Goal: Task Accomplishment & Management: Manage account settings

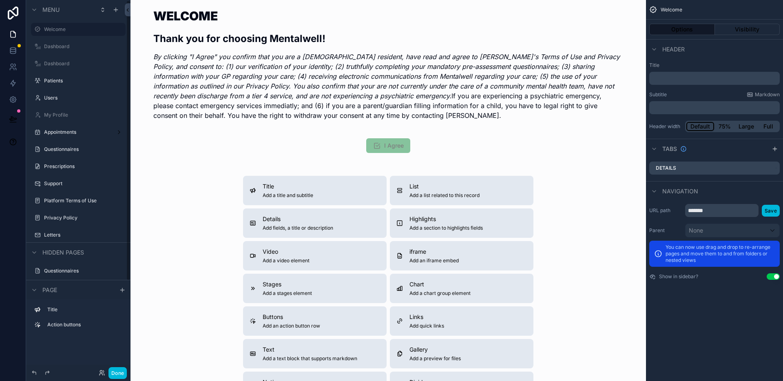
click at [117, 373] on button "Done" at bounding box center [117, 373] width 18 height 12
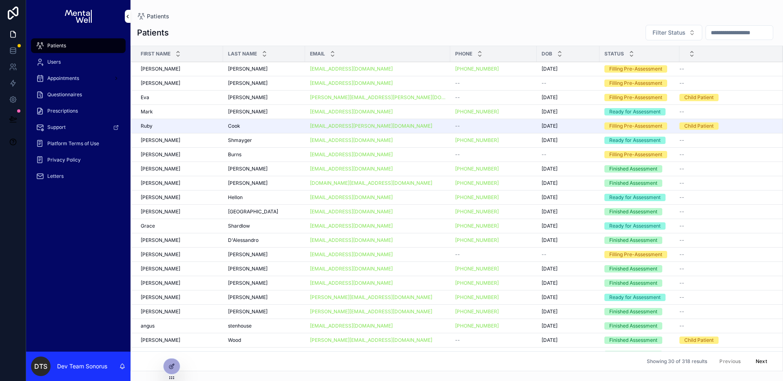
click at [255, 7] on div "Patients Patients Filter Status First Name Last Name Email Phone DOB Status [PE…" at bounding box center [457, 185] width 653 height 371
click at [278, 68] on div "[PERSON_NAME] [PERSON_NAME]" at bounding box center [264, 69] width 72 height 7
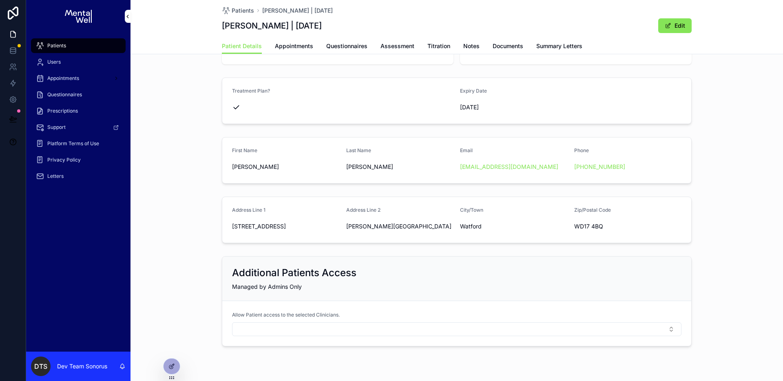
scroll to position [49, 0]
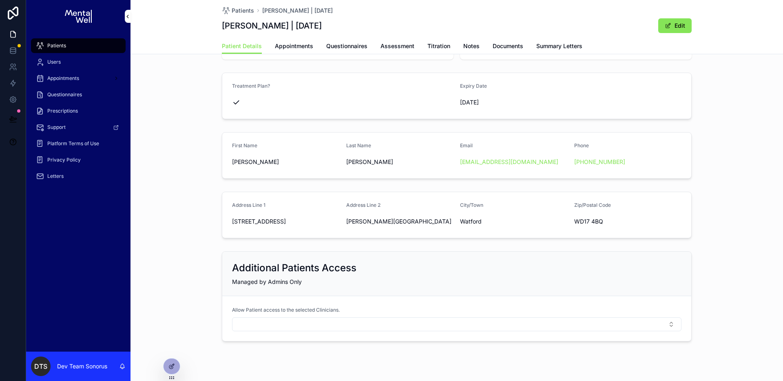
click at [175, 366] on div at bounding box center [172, 366] width 16 height 15
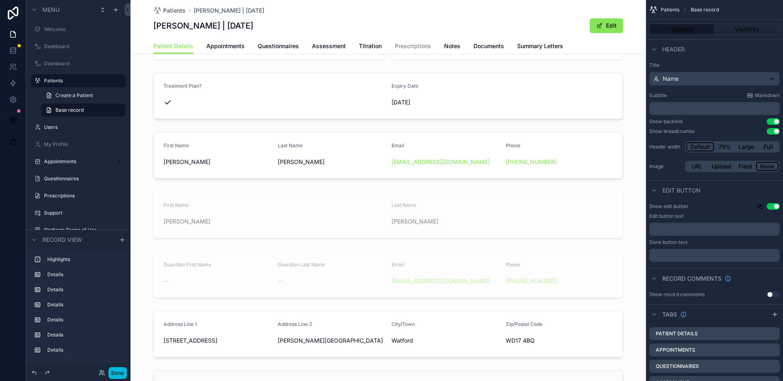
click at [342, 217] on div "scrollable content" at bounding box center [389, 214] width 516 height 53
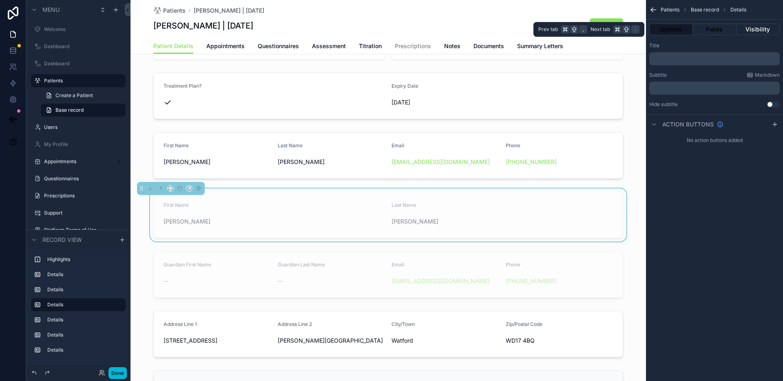
click at [755, 30] on button "Visibility" at bounding box center [758, 29] width 43 height 11
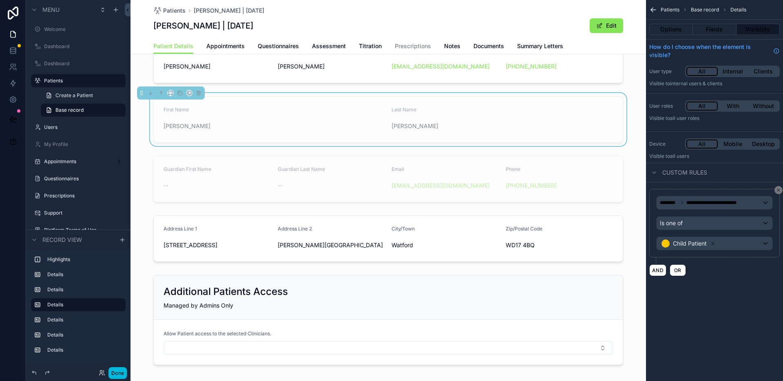
scroll to position [155, 0]
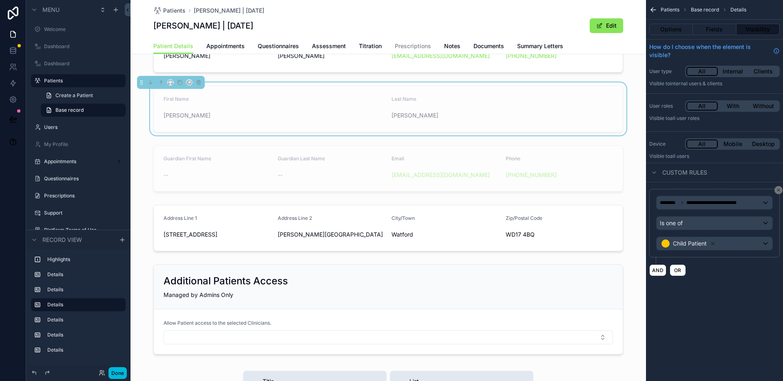
click at [318, 228] on div "scrollable content" at bounding box center [389, 227] width 516 height 53
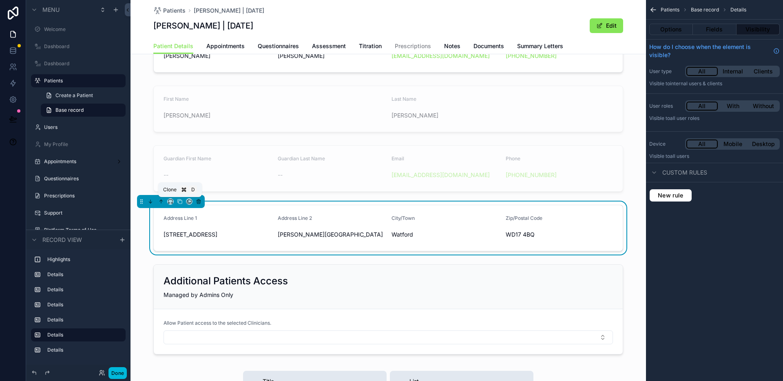
click at [182, 201] on icon "scrollable content" at bounding box center [180, 201] width 3 height 3
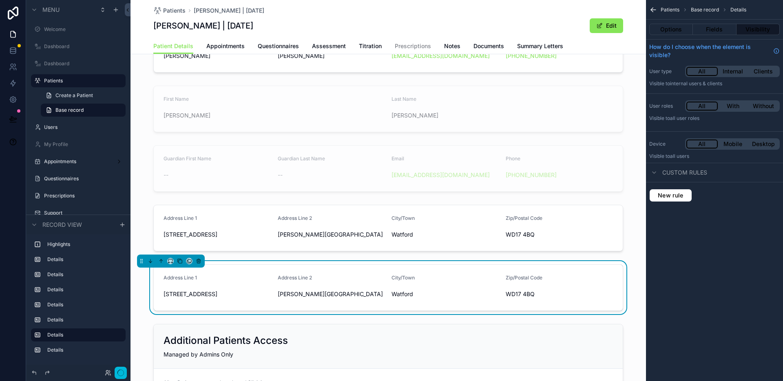
click at [259, 232] on div "scrollable content" at bounding box center [389, 227] width 516 height 53
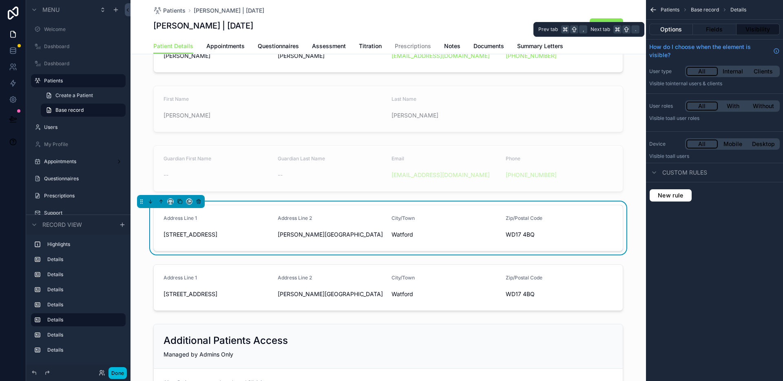
click at [670, 32] on button "Options" at bounding box center [671, 29] width 44 height 11
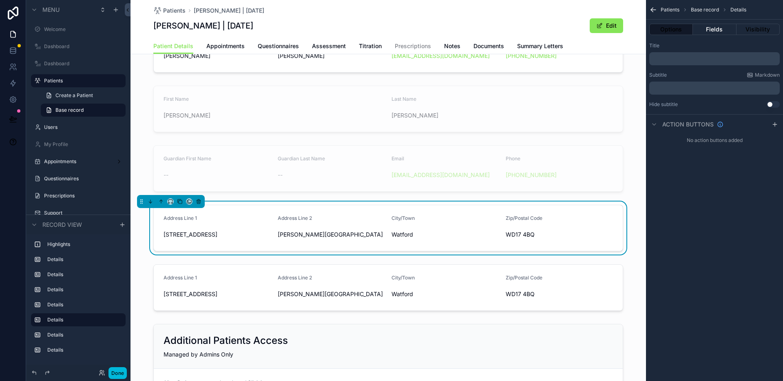
click at [715, 34] on button "Fields" at bounding box center [714, 29] width 43 height 11
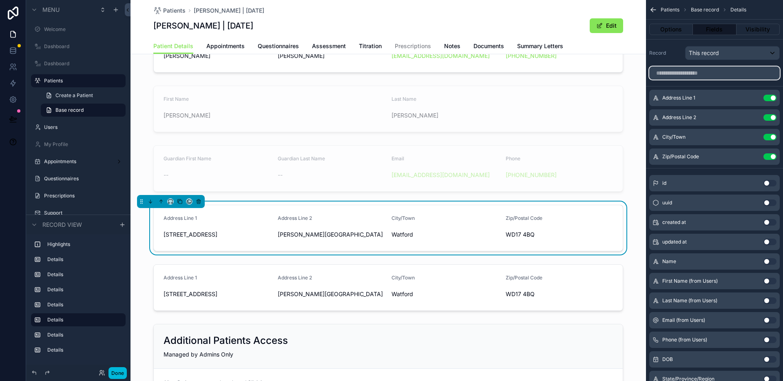
click at [706, 69] on input "scrollable content" at bounding box center [714, 72] width 131 height 13
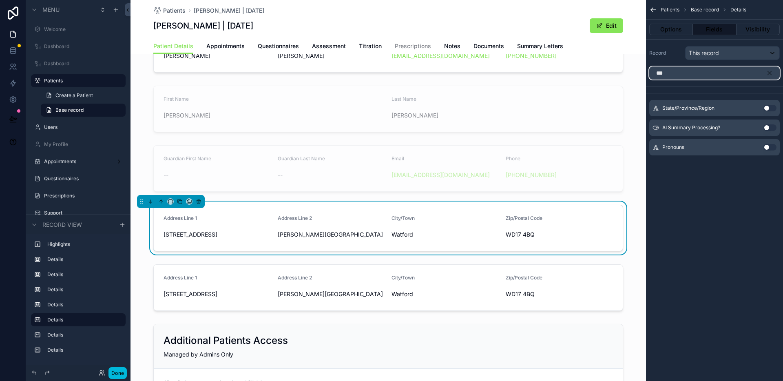
type input "***"
click at [769, 148] on button "Use setting" at bounding box center [769, 147] width 13 height 7
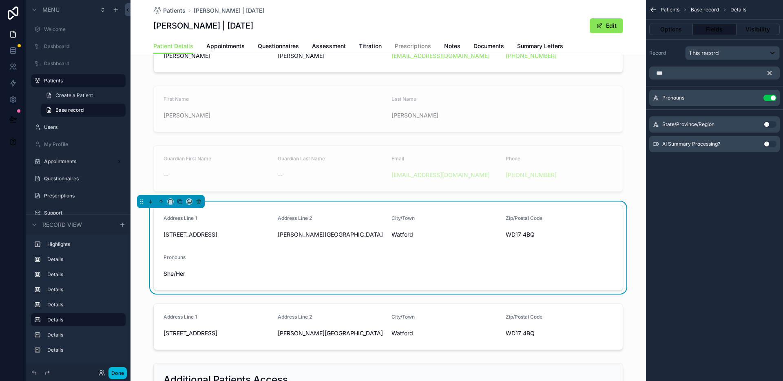
click at [768, 74] on icon "scrollable content" at bounding box center [770, 73] width 4 height 4
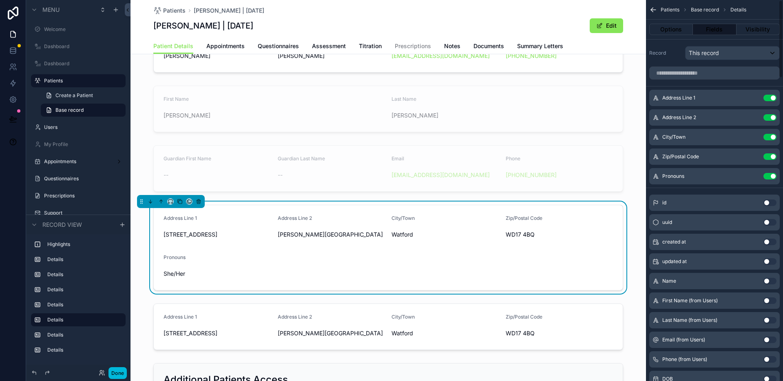
click at [770, 97] on button "Use setting" at bounding box center [769, 98] width 13 height 7
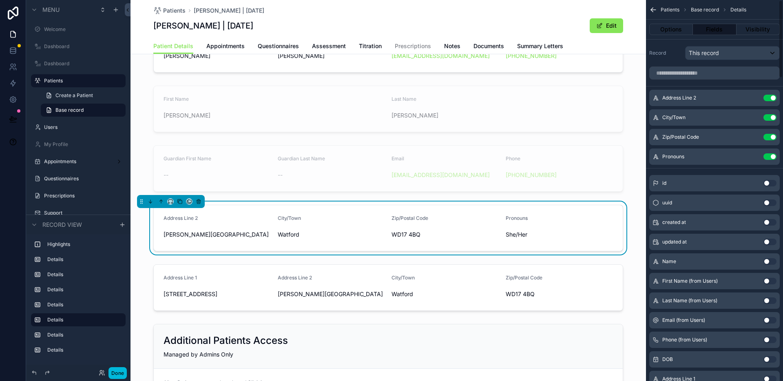
click at [770, 97] on button "Use setting" at bounding box center [769, 98] width 13 height 7
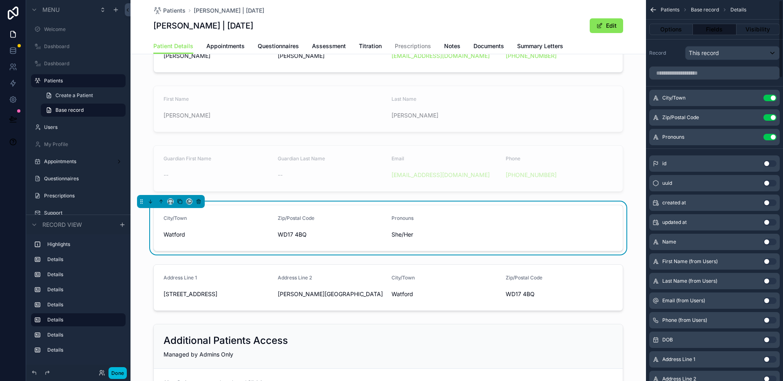
click at [770, 97] on button "Use setting" at bounding box center [769, 98] width 13 height 7
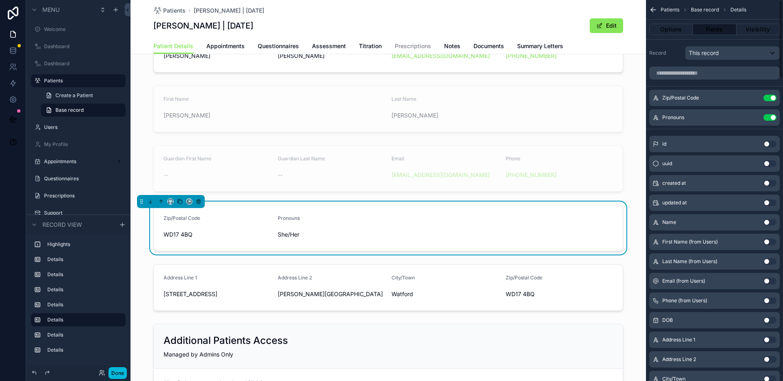
click at [770, 97] on button "Use setting" at bounding box center [769, 98] width 13 height 7
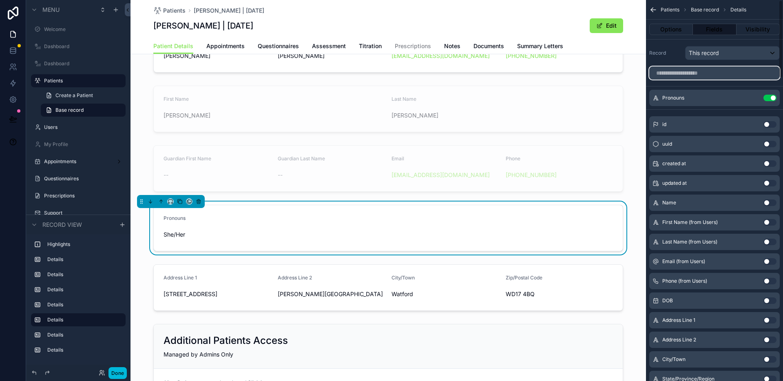
click at [711, 73] on input "scrollable content" at bounding box center [714, 72] width 131 height 13
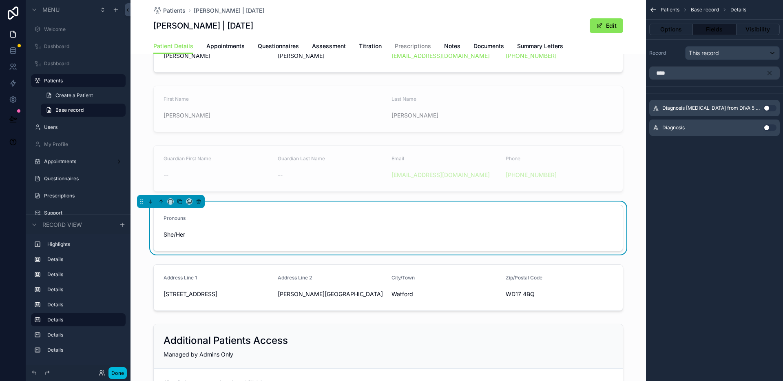
click at [765, 129] on button "Use setting" at bounding box center [769, 127] width 13 height 7
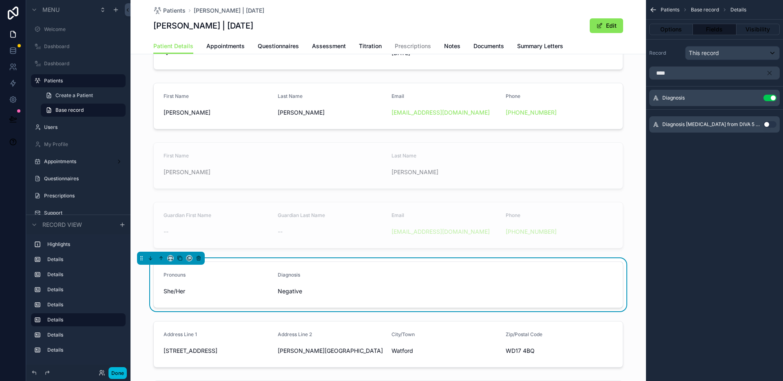
scroll to position [140, 0]
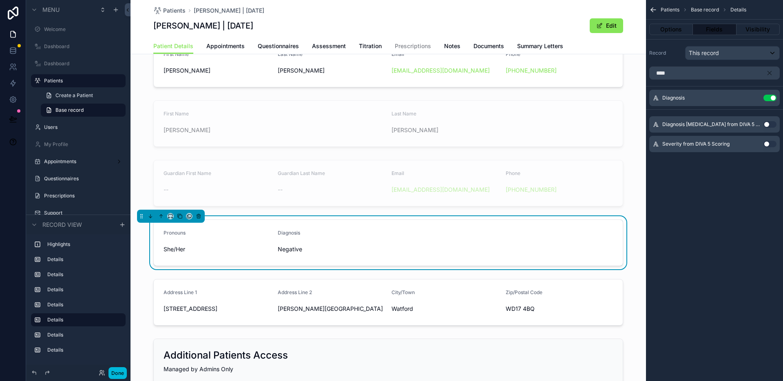
click at [456, 236] on form "Pronouns She/Her Diagnosis Negative" at bounding box center [388, 243] width 469 height 46
click at [711, 75] on input "****" at bounding box center [714, 72] width 131 height 13
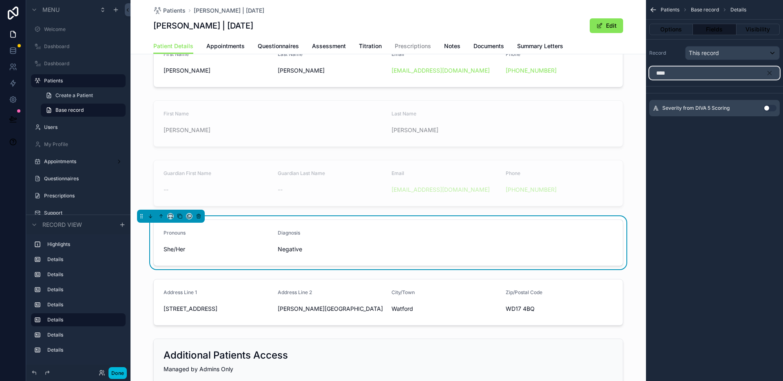
type input "****"
click at [767, 108] on button "Use setting" at bounding box center [769, 108] width 13 height 7
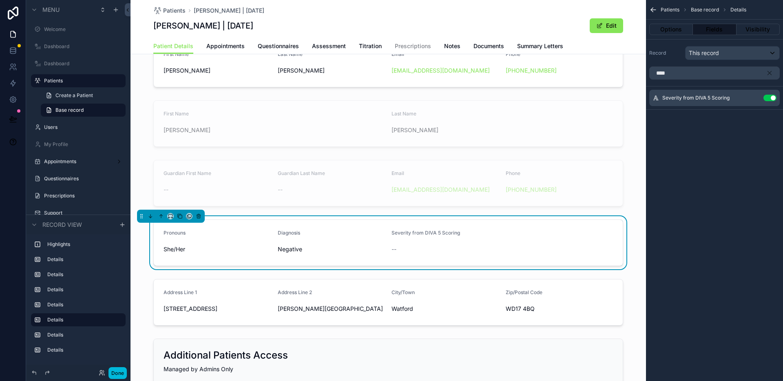
click at [0, 0] on icon "scrollable content" at bounding box center [0, 0] width 0 height 0
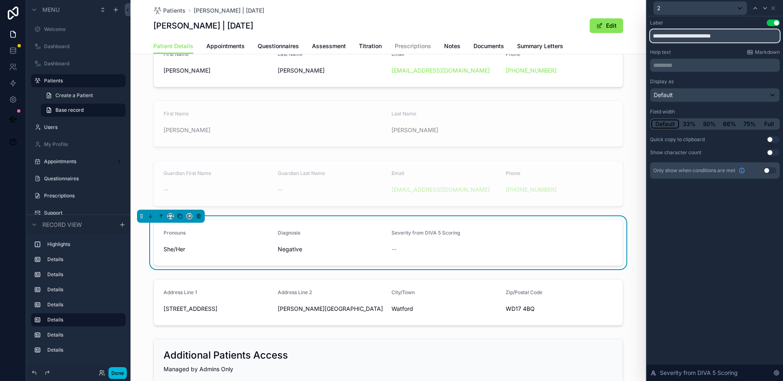
drag, startPoint x: 678, startPoint y: 37, endPoint x: 744, endPoint y: 38, distance: 65.7
click at [744, 37] on input "**********" at bounding box center [715, 35] width 130 height 13
type input "********"
click at [753, 226] on div "Label Use setting ******** Help text Markdown ********* ﻿ Display as Default Fi…" at bounding box center [715, 198] width 136 height 365
click at [121, 372] on button "Done" at bounding box center [117, 373] width 18 height 12
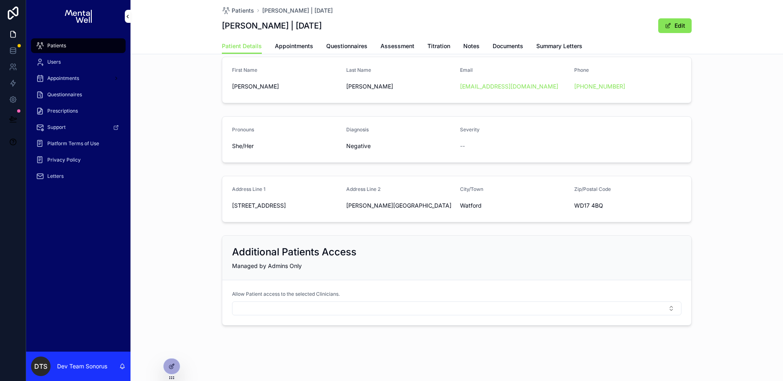
scroll to position [124, 0]
click at [235, 15] on div "Patients [PERSON_NAME] | [DATE] [PERSON_NAME] | [DATE] Edit" at bounding box center [457, 19] width 470 height 38
click at [239, 13] on span "Patients" at bounding box center [243, 11] width 22 height 8
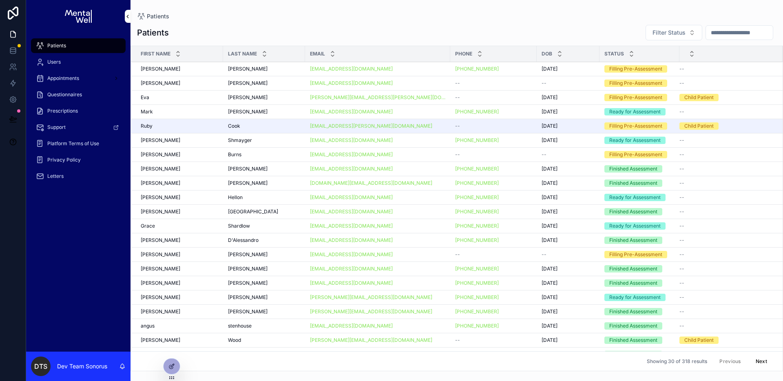
click at [478, 83] on div "--" at bounding box center [493, 83] width 77 height 7
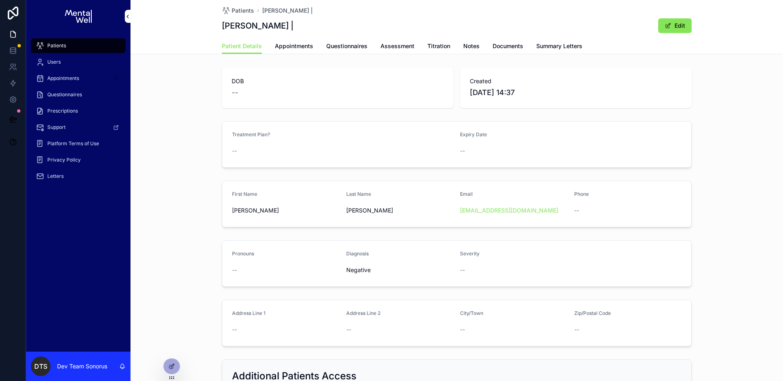
click at [243, 9] on span "Patients" at bounding box center [243, 11] width 22 height 8
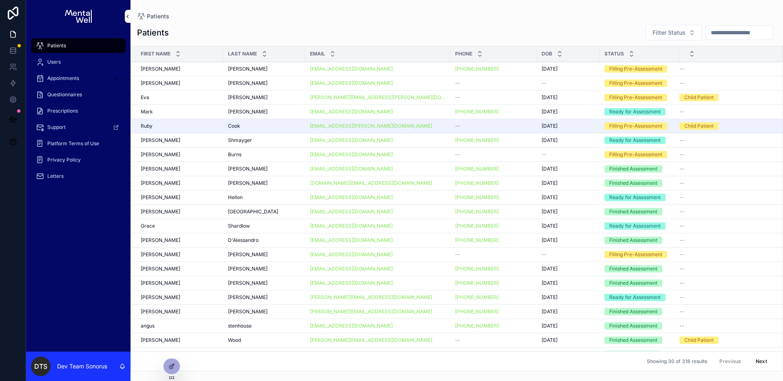
scroll to position [139, 0]
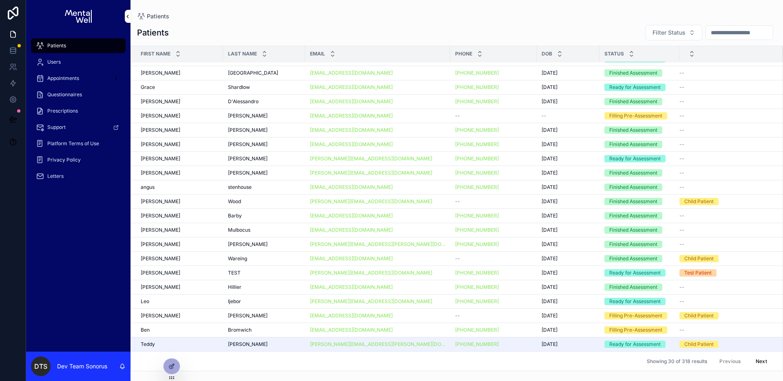
click at [410, 171] on div "[PERSON_NAME][EMAIL_ADDRESS][DOMAIN_NAME]" at bounding box center [377, 173] width 135 height 7
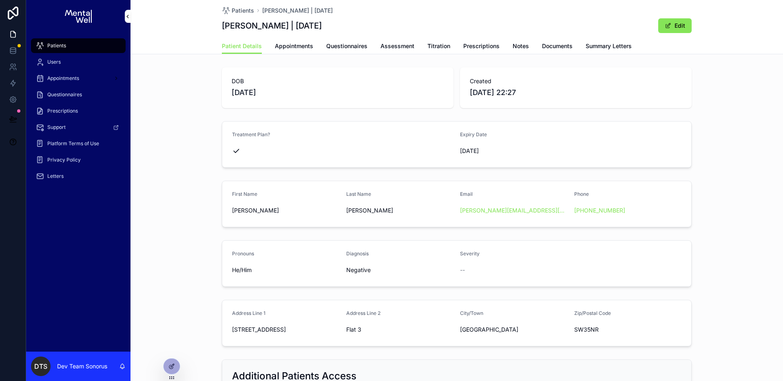
click at [242, 12] on span "Patients" at bounding box center [243, 11] width 22 height 8
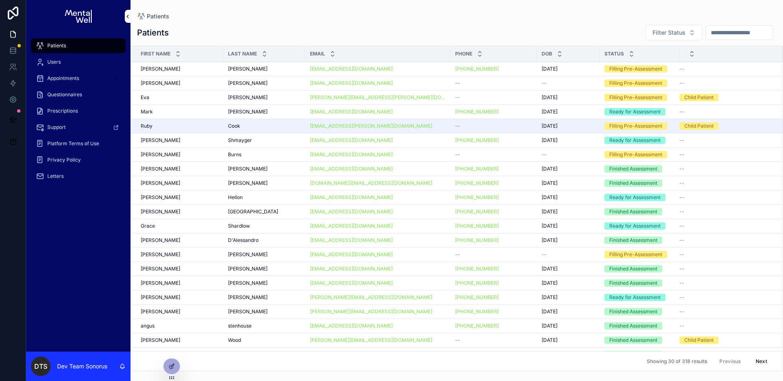
scroll to position [139, 0]
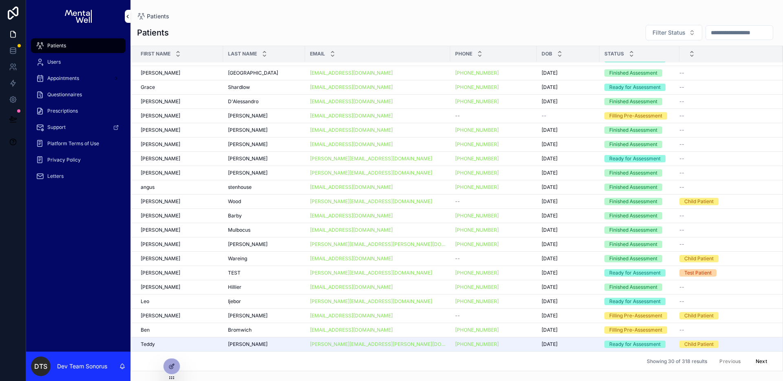
click at [415, 222] on td "[EMAIL_ADDRESS][DOMAIN_NAME]" at bounding box center [377, 216] width 145 height 14
click at [416, 215] on div "[EMAIL_ADDRESS][DOMAIN_NAME]" at bounding box center [377, 215] width 135 height 7
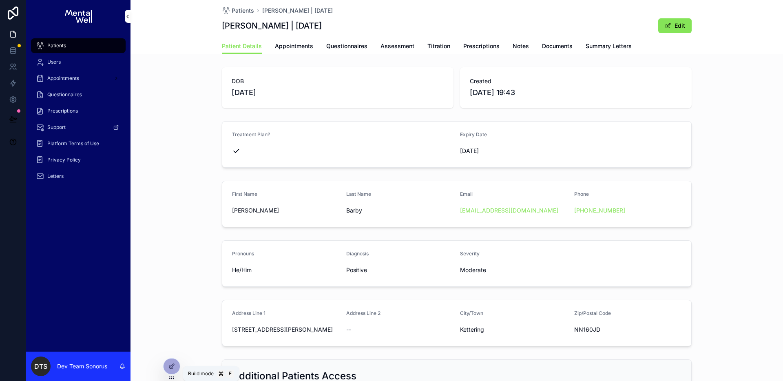
click at [175, 367] on div at bounding box center [172, 366] width 16 height 15
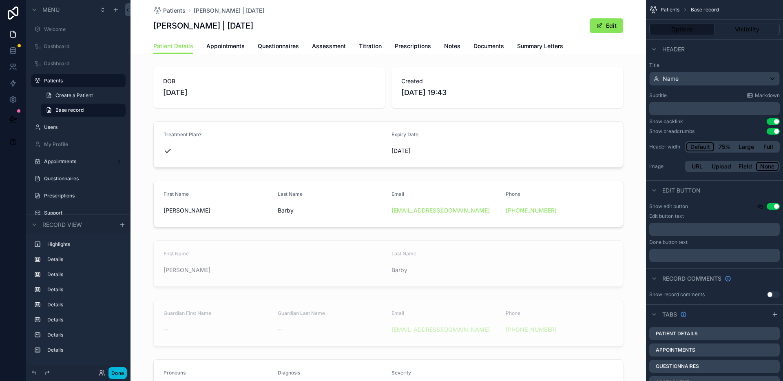
click at [340, 191] on div "scrollable content" at bounding box center [389, 203] width 516 height 53
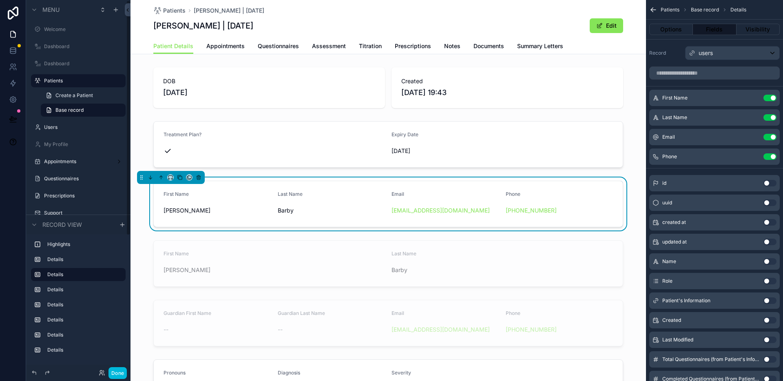
click at [117, 369] on button "Done" at bounding box center [117, 373] width 18 height 12
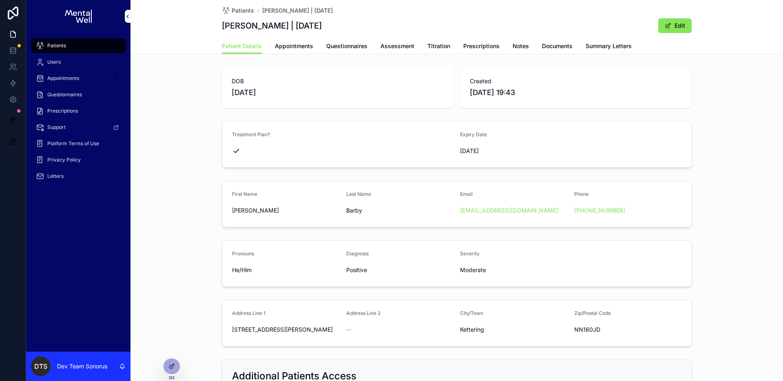
click at [587, 47] on span "Summary Letters" at bounding box center [609, 46] width 46 height 8
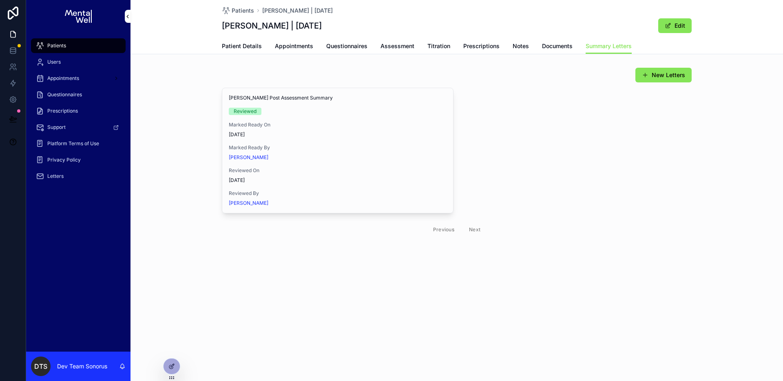
click at [168, 367] on icon at bounding box center [171, 366] width 7 height 7
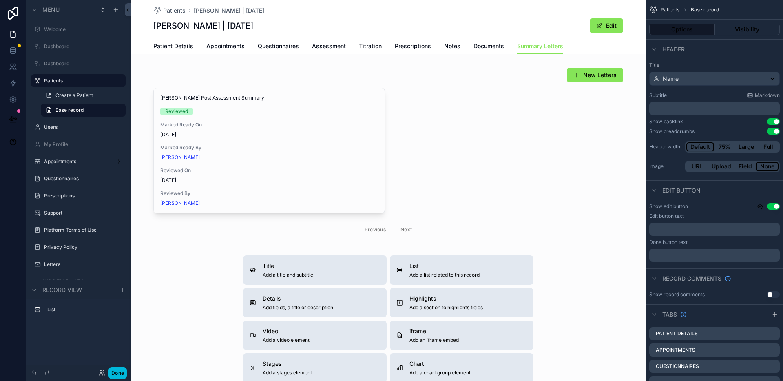
click at [346, 82] on div "scrollable content" at bounding box center [389, 153] width 516 height 178
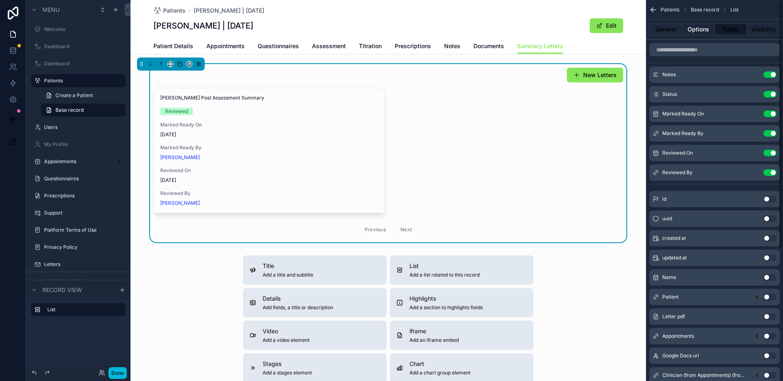
click at [694, 30] on button "Options" at bounding box center [698, 29] width 33 height 11
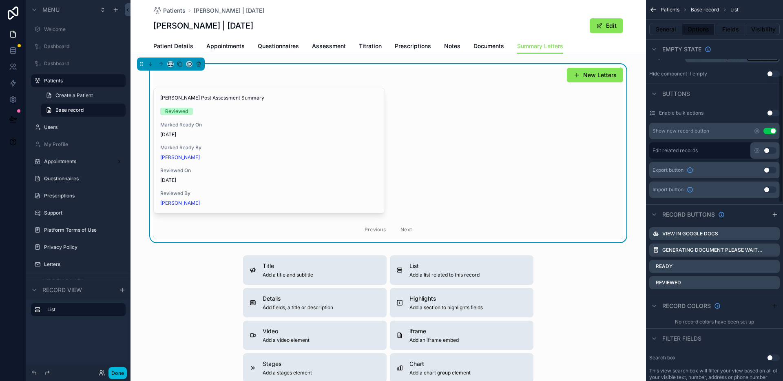
scroll to position [224, 0]
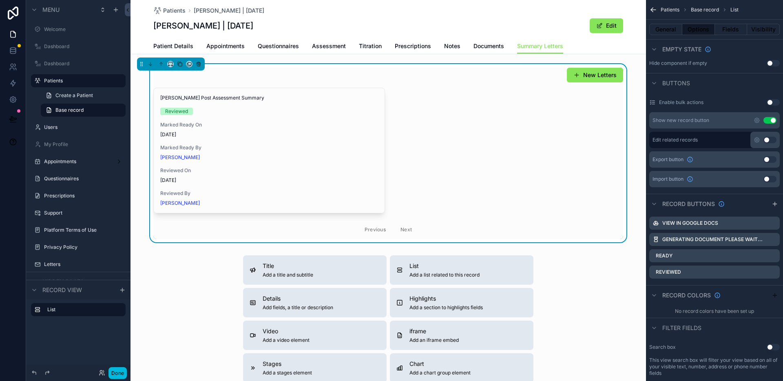
click at [0, 0] on icon "scrollable content" at bounding box center [0, 0] width 0 height 0
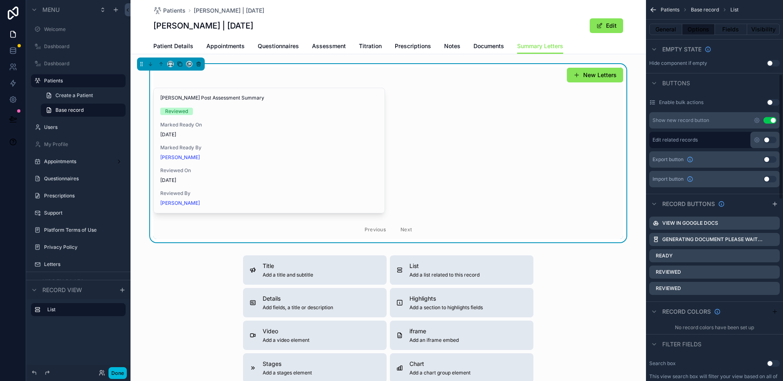
click at [0, 0] on icon "scrollable content" at bounding box center [0, 0] width 0 height 0
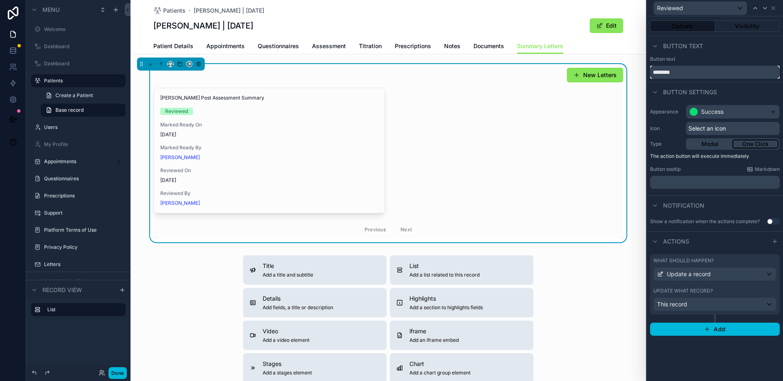
click at [687, 76] on input "********" at bounding box center [715, 72] width 130 height 13
type input "****"
click at [721, 303] on div "This record" at bounding box center [715, 304] width 122 height 13
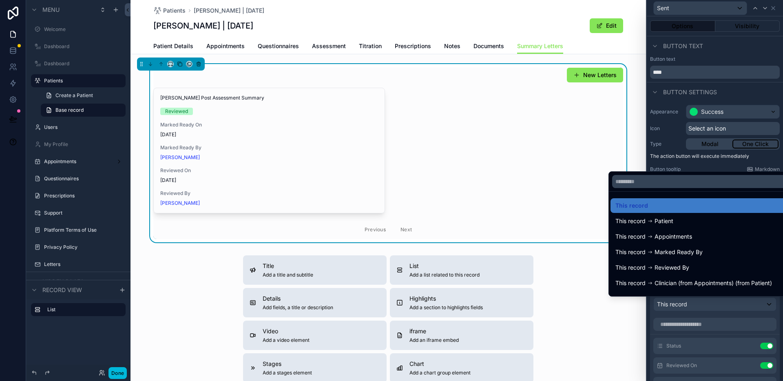
click at [718, 320] on div at bounding box center [715, 190] width 136 height 381
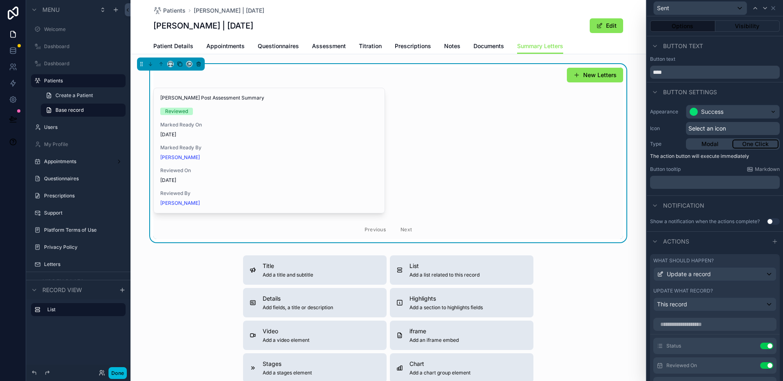
click at [0, 0] on icon at bounding box center [0, 0] width 0 height 0
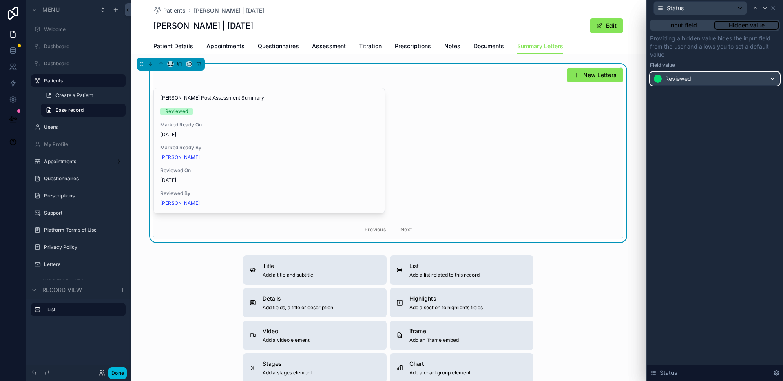
click at [699, 84] on div "Reviewed" at bounding box center [715, 78] width 129 height 13
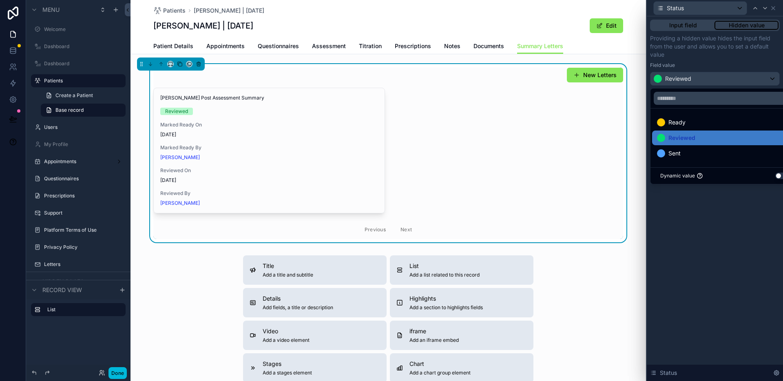
click at [689, 150] on div "Sent" at bounding box center [724, 153] width 135 height 10
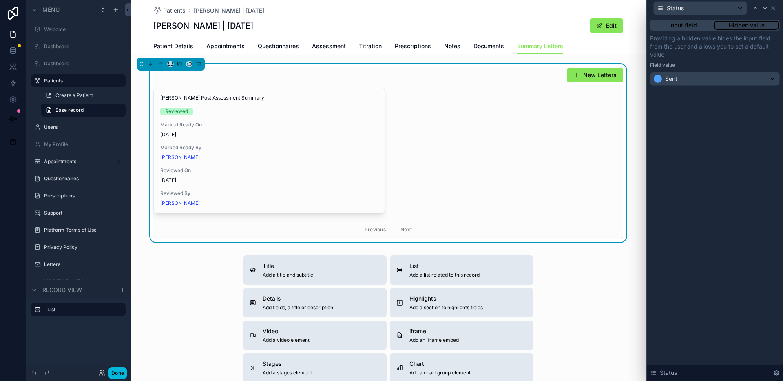
click at [711, 246] on div "Input field Hidden value Providing a hidden value hides the input field from th…" at bounding box center [715, 198] width 136 height 365
click at [777, 8] on div "Status" at bounding box center [715, 8] width 130 height 16
click at [774, 9] on icon at bounding box center [773, 8] width 3 height 3
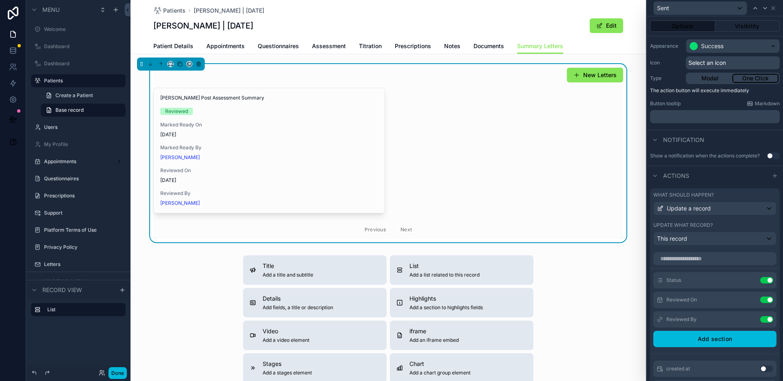
scroll to position [76, 0]
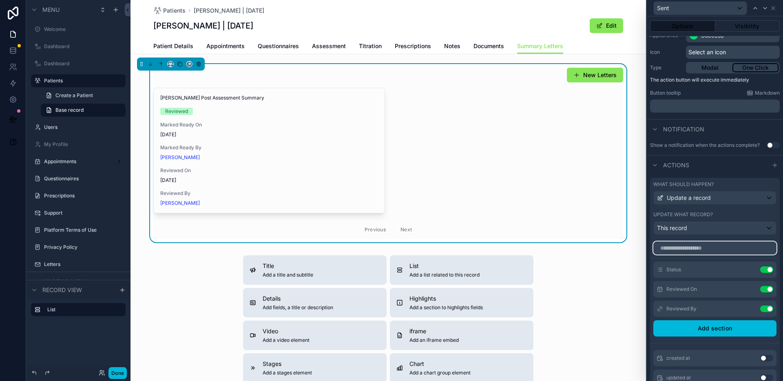
click at [712, 253] on input "text" at bounding box center [714, 247] width 123 height 13
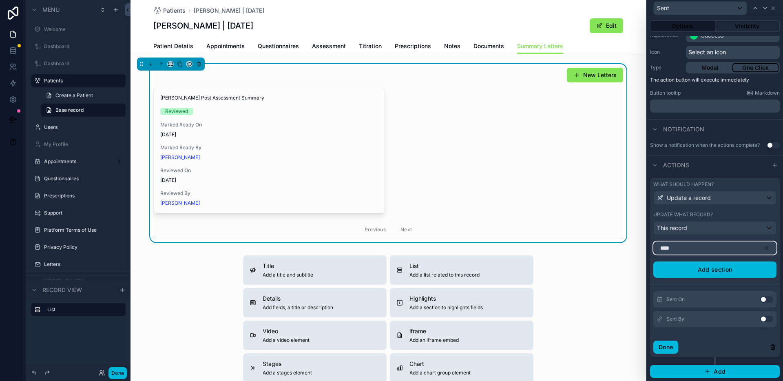
type input "****"
drag, startPoint x: 759, startPoint y: 298, endPoint x: 757, endPoint y: 310, distance: 11.5
click at [760, 299] on button "Use setting" at bounding box center [766, 299] width 13 height 7
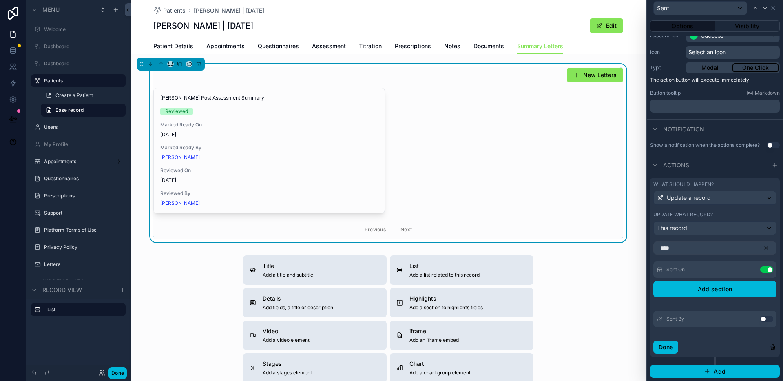
click at [760, 318] on button "Use setting" at bounding box center [766, 319] width 13 height 7
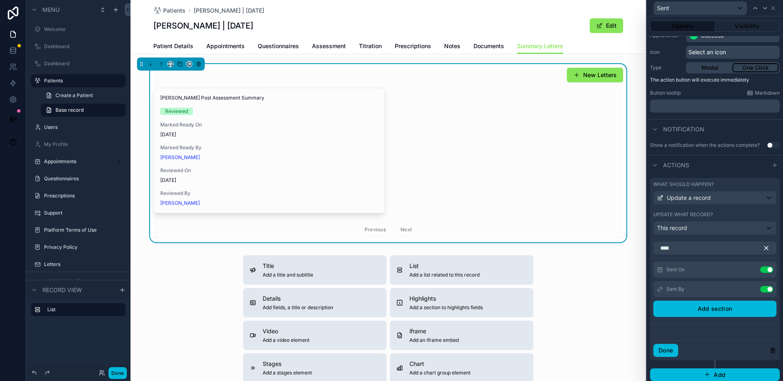
click at [765, 249] on icon "button" at bounding box center [767, 248] width 4 height 4
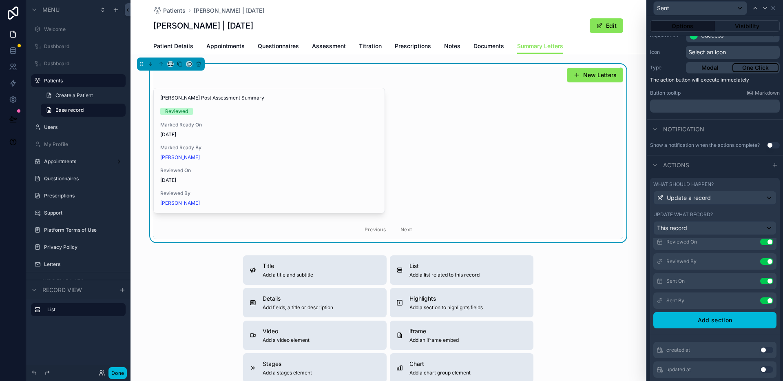
scroll to position [37, 0]
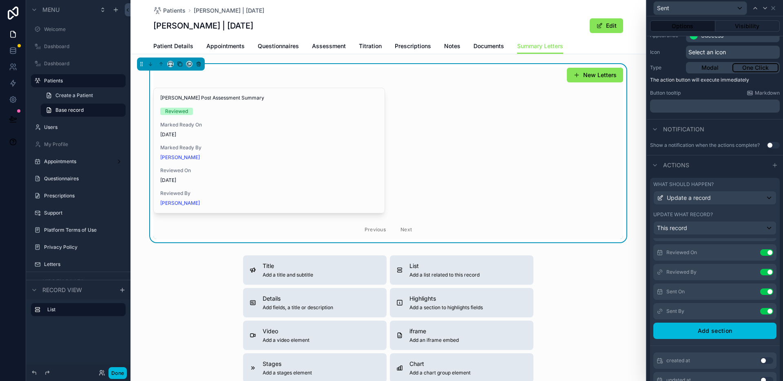
click at [760, 252] on button "Use setting" at bounding box center [766, 252] width 13 height 7
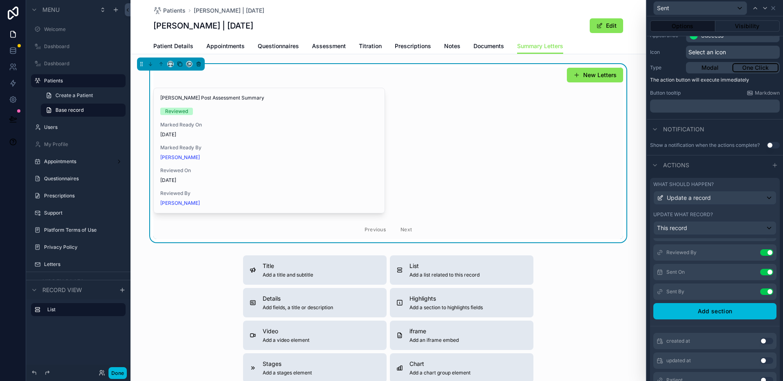
click at [760, 254] on button "Use setting" at bounding box center [766, 252] width 13 height 7
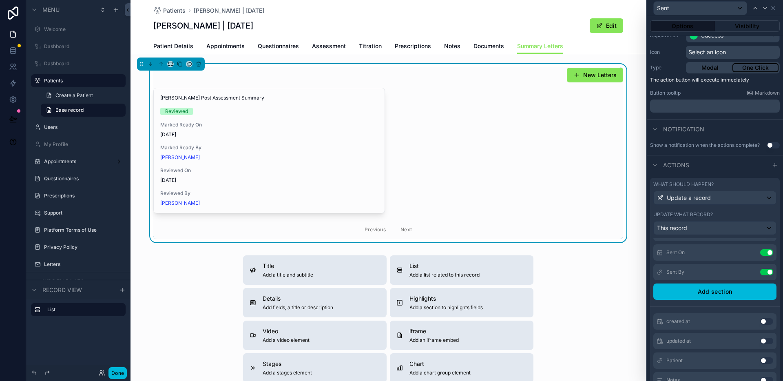
click at [0, 0] on icon at bounding box center [0, 0] width 0 height 0
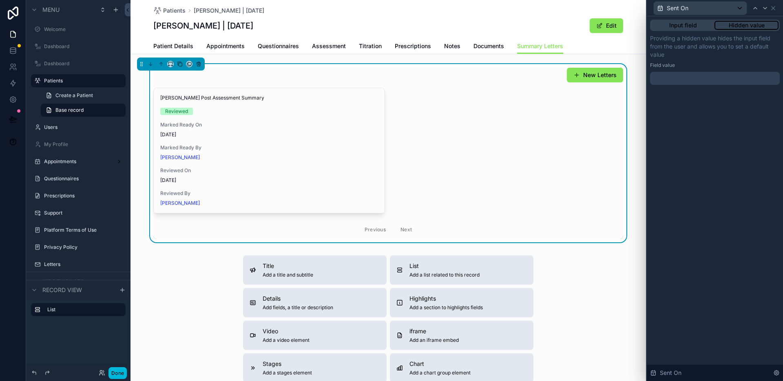
click at [721, 76] on div at bounding box center [715, 78] width 130 height 13
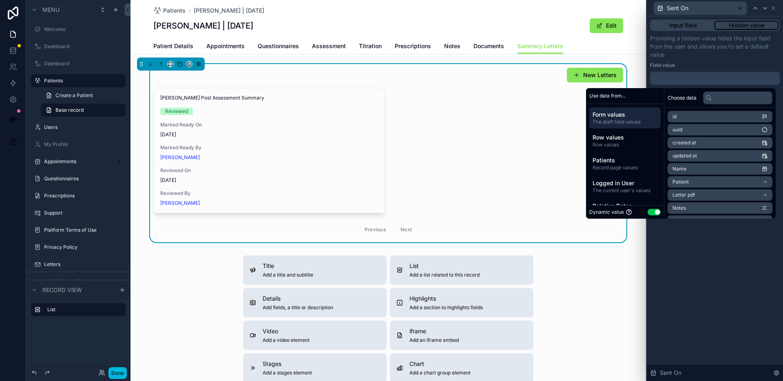
scroll to position [41, 0]
click at [625, 189] on span "Utility values" at bounding box center [625, 188] width 65 height 8
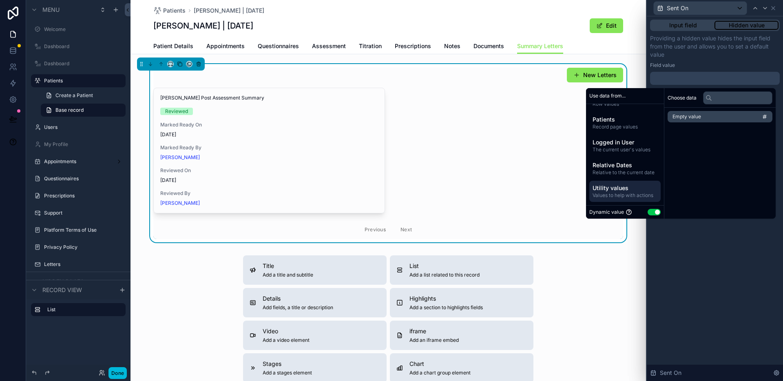
click at [620, 173] on span "Relative to the current date" at bounding box center [625, 172] width 65 height 7
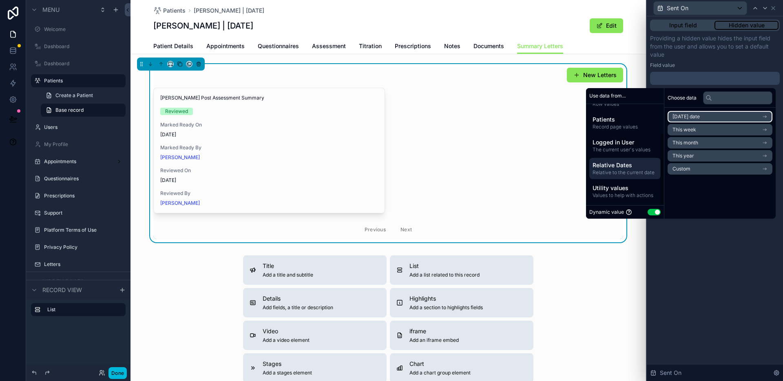
click at [683, 115] on span "[DATE] date" at bounding box center [686, 116] width 27 height 7
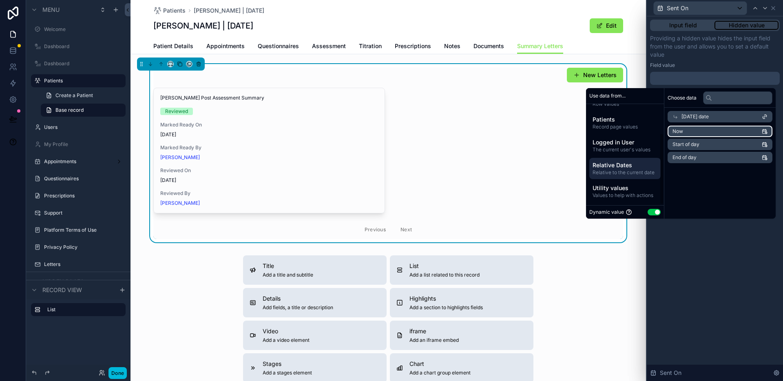
drag, startPoint x: 687, startPoint y: 131, endPoint x: 702, endPoint y: 166, distance: 38.0
click at [687, 131] on li "Now" at bounding box center [720, 131] width 105 height 11
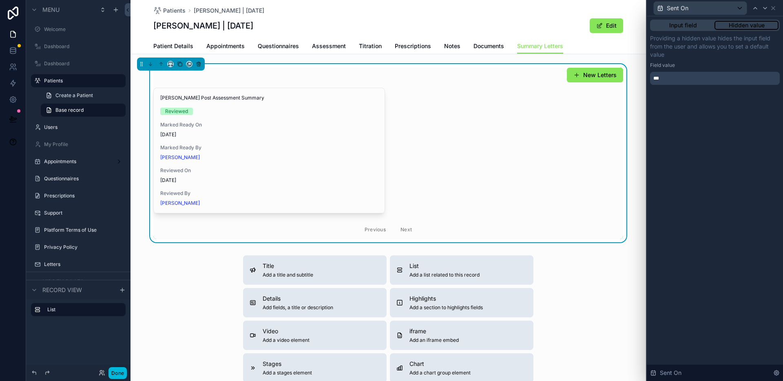
click at [708, 260] on div "Input field Hidden value Providing a hidden value hides the input field from th…" at bounding box center [715, 198] width 136 height 365
click at [776, 9] on icon at bounding box center [773, 8] width 7 height 7
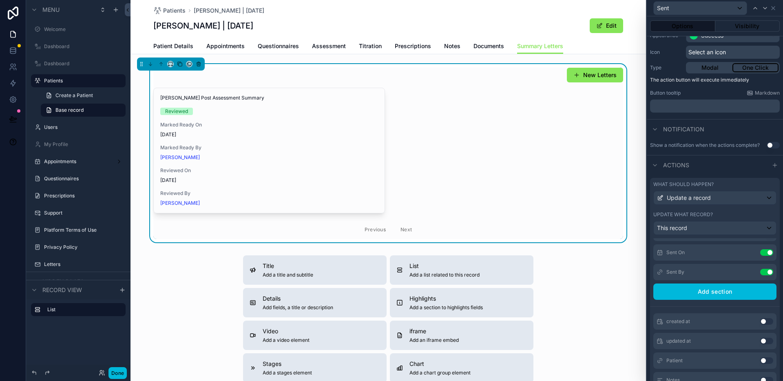
click at [760, 273] on button "Use setting" at bounding box center [766, 272] width 13 height 7
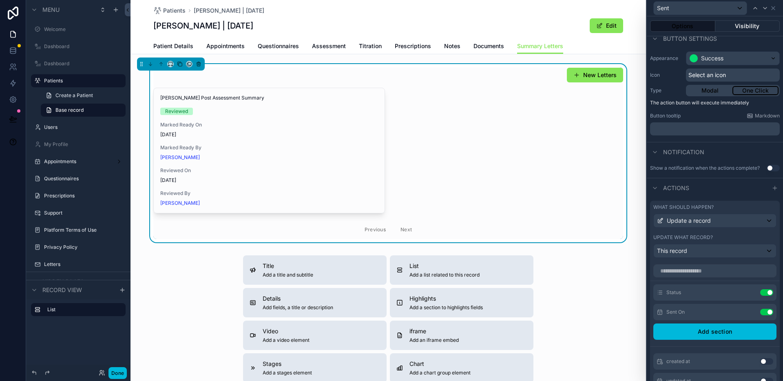
scroll to position [48, 0]
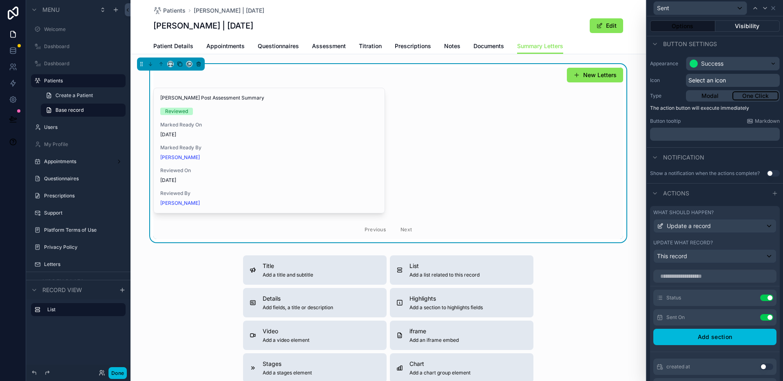
click at [746, 27] on button "Visibility" at bounding box center [747, 25] width 65 height 11
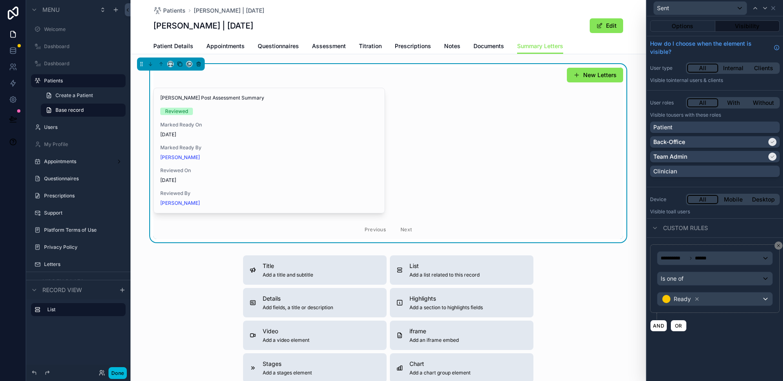
click at [695, 301] on icon at bounding box center [697, 299] width 6 height 6
click at [688, 300] on div "Value" at bounding box center [714, 298] width 115 height 13
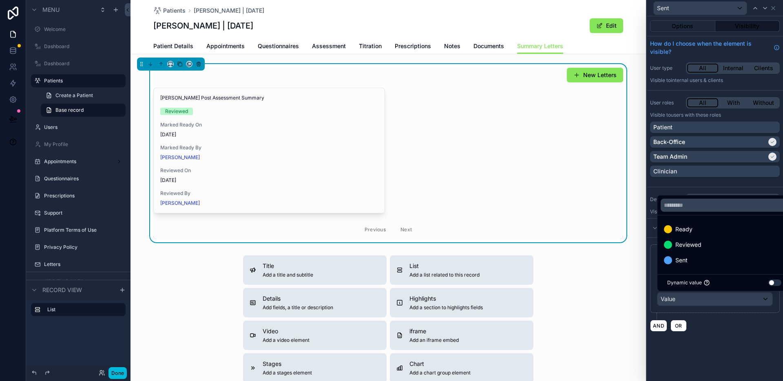
click at [695, 247] on span "Reviewed" at bounding box center [688, 245] width 26 height 10
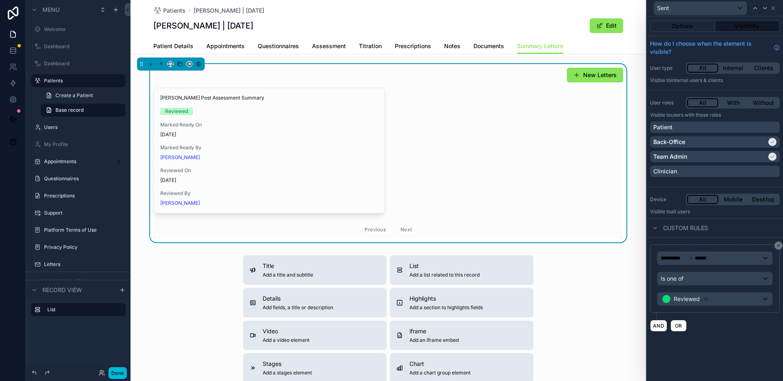
click at [716, 335] on div "**********" at bounding box center [715, 288] width 136 height 100
click at [120, 374] on button "Done" at bounding box center [117, 373] width 18 height 12
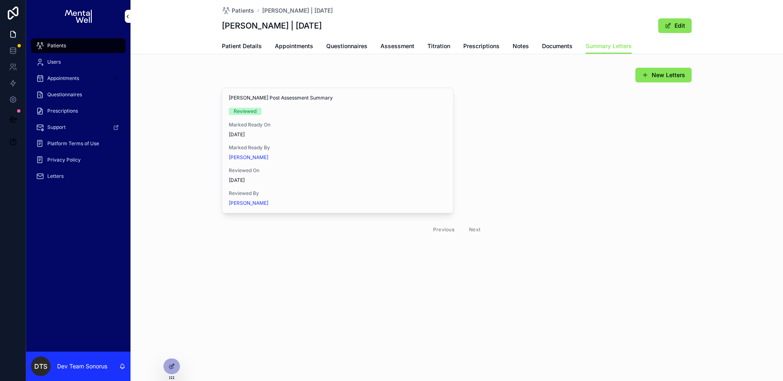
click at [175, 365] on icon at bounding box center [171, 366] width 7 height 7
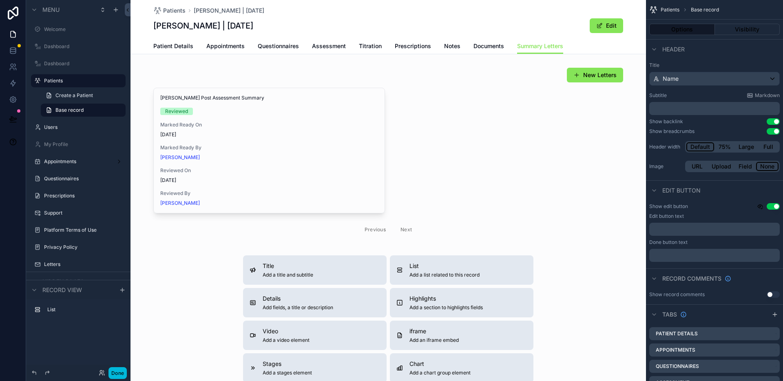
click at [294, 75] on div "scrollable content" at bounding box center [389, 153] width 516 height 178
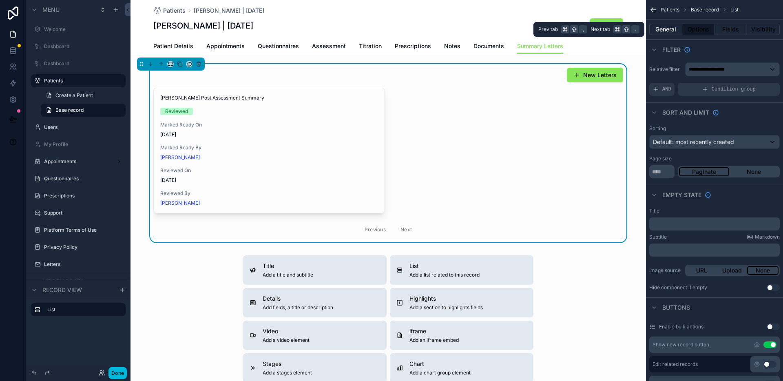
click at [668, 33] on button "General" at bounding box center [665, 29] width 33 height 11
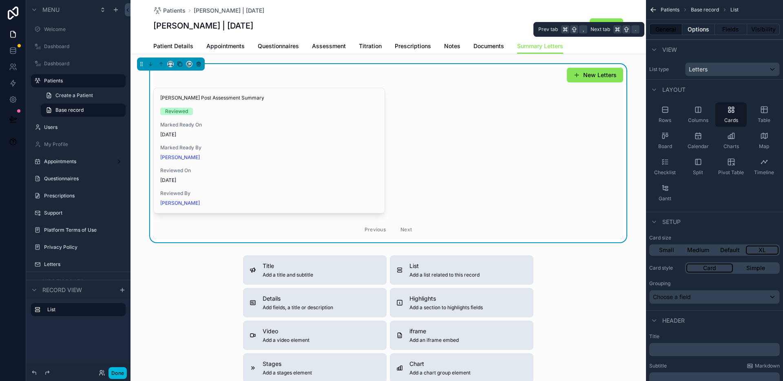
click at [690, 29] on button "Options" at bounding box center [698, 29] width 33 height 11
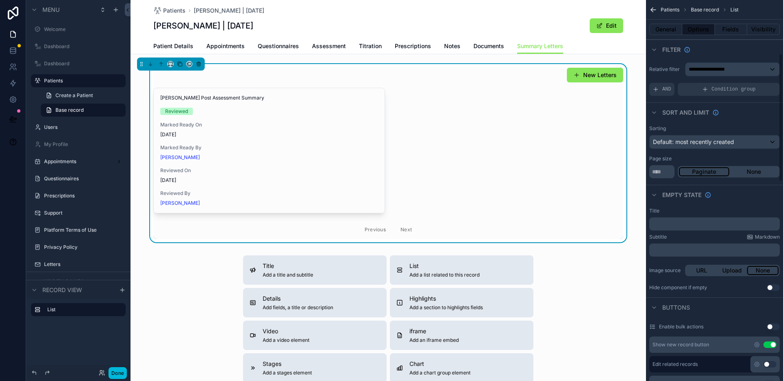
scroll to position [201, 0]
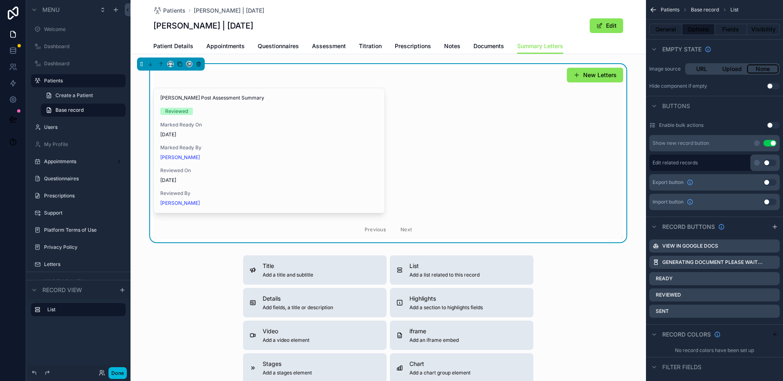
click at [0, 0] on icon "scrollable content" at bounding box center [0, 0] width 0 height 0
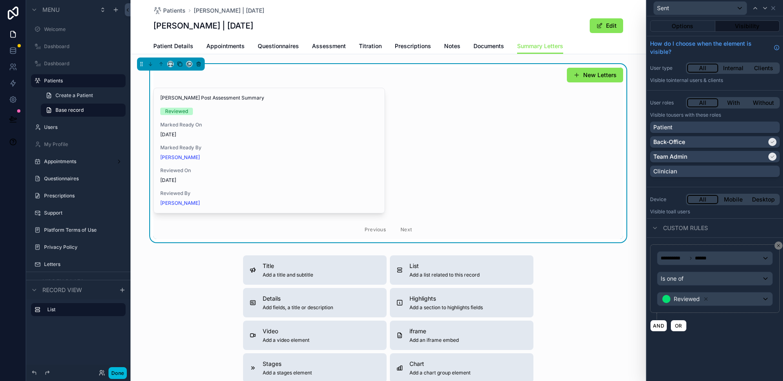
drag, startPoint x: 723, startPoint y: 175, endPoint x: 704, endPoint y: 184, distance: 20.8
click at [723, 175] on div "Clinician" at bounding box center [715, 171] width 130 height 11
click at [116, 372] on button "Done" at bounding box center [117, 373] width 18 height 12
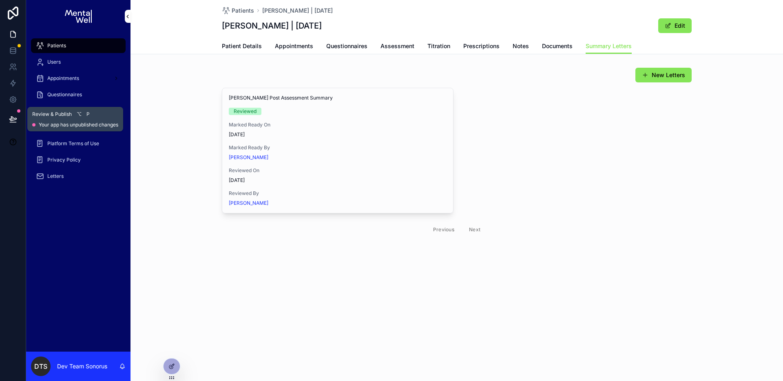
click at [14, 118] on icon at bounding box center [13, 119] width 8 height 8
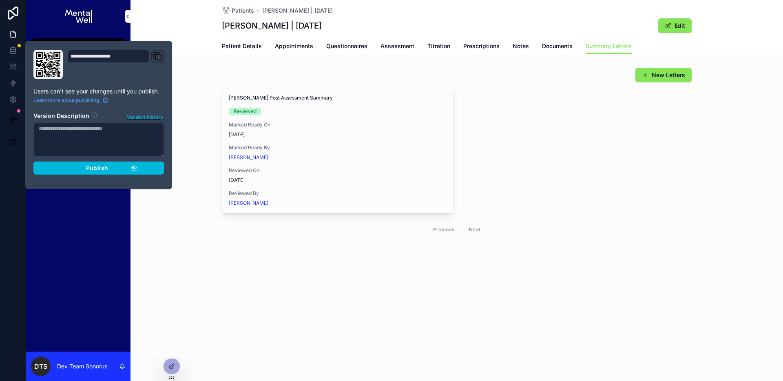
click at [64, 168] on div "Publish" at bounding box center [98, 167] width 77 height 7
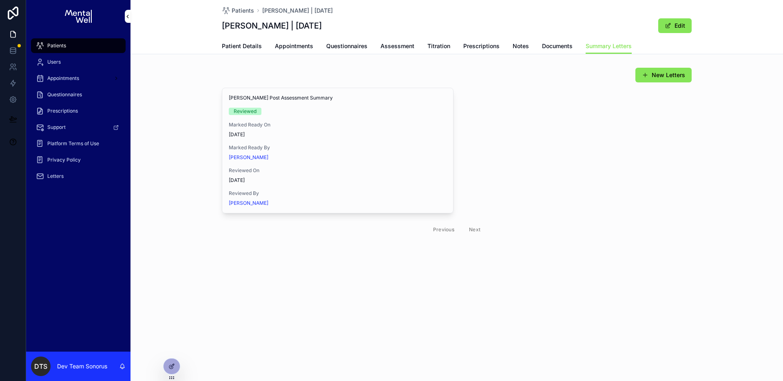
click at [257, 45] on span "Patient Details" at bounding box center [242, 46] width 40 height 8
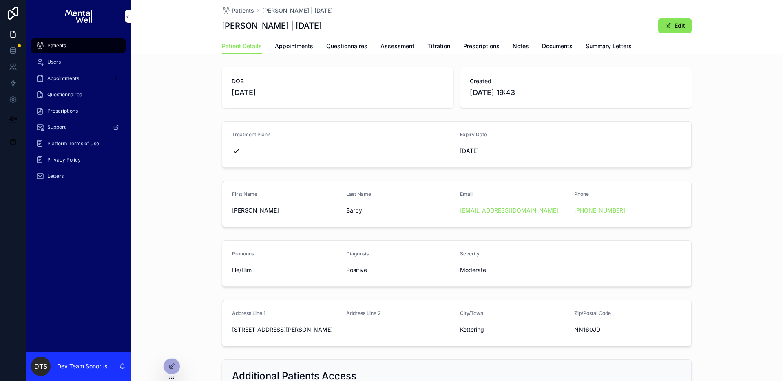
click at [177, 362] on div at bounding box center [172, 366] width 16 height 15
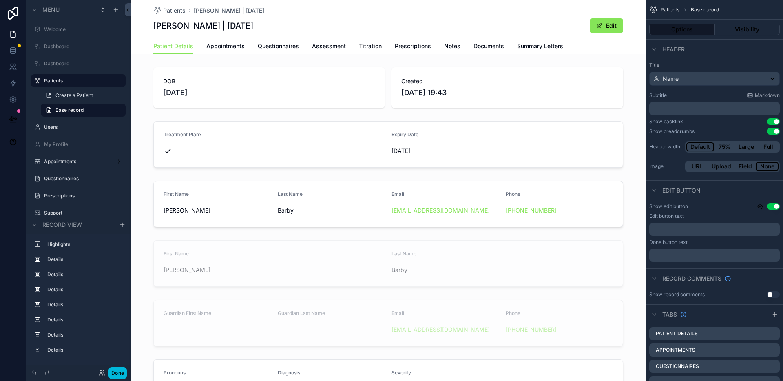
scroll to position [81, 0]
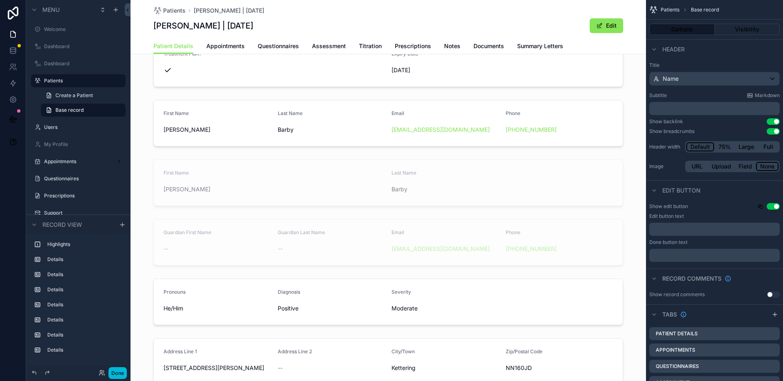
click at [497, 280] on div "scrollable content" at bounding box center [389, 301] width 516 height 53
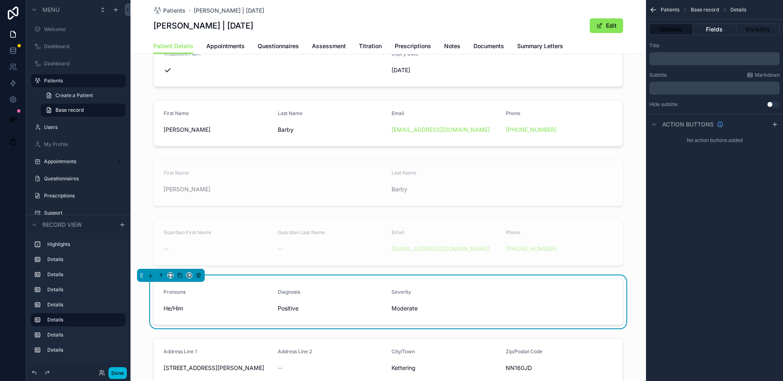
click at [723, 34] on button "Fields" at bounding box center [714, 29] width 43 height 11
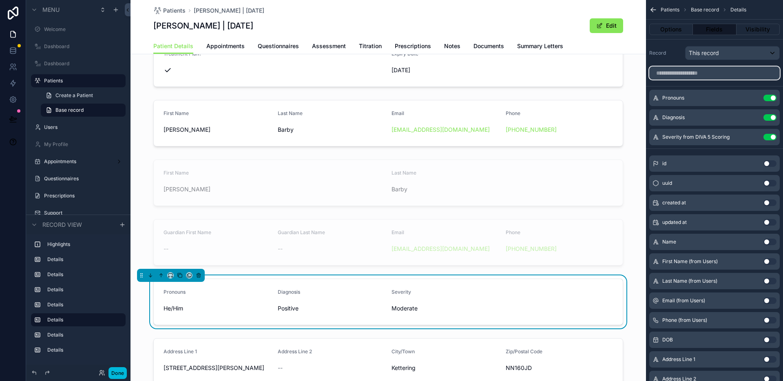
click at [705, 73] on input "scrollable content" at bounding box center [714, 72] width 131 height 13
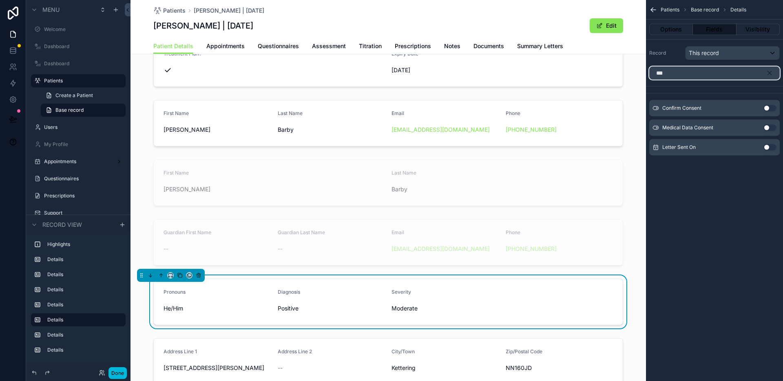
type input "***"
click at [766, 146] on button "Use setting" at bounding box center [769, 147] width 13 height 7
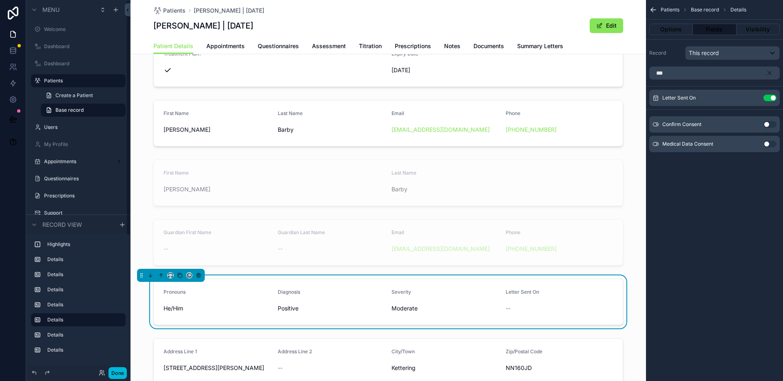
click at [117, 373] on button "Done" at bounding box center [117, 373] width 18 height 12
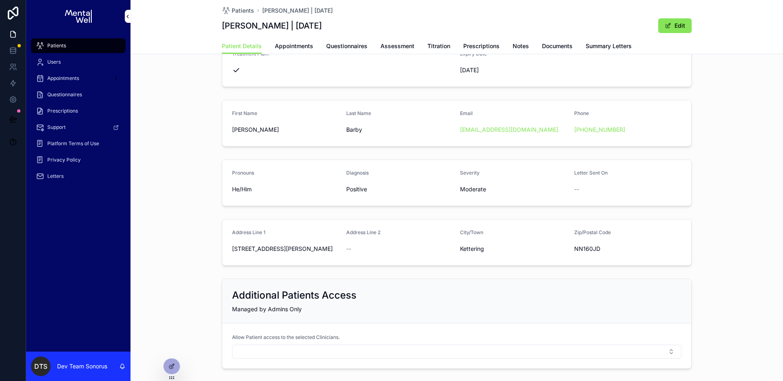
click at [163, 123] on div "First Name [PERSON_NAME] Last Name [PERSON_NAME] Email [EMAIL_ADDRESS][DOMAIN_N…" at bounding box center [457, 123] width 653 height 53
click at [596, 50] on span "Summary Letters" at bounding box center [609, 46] width 46 height 8
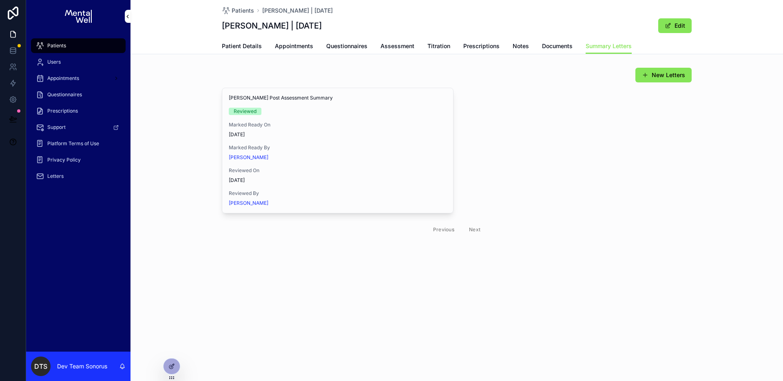
click at [239, 43] on span "Patient Details" at bounding box center [242, 46] width 40 height 8
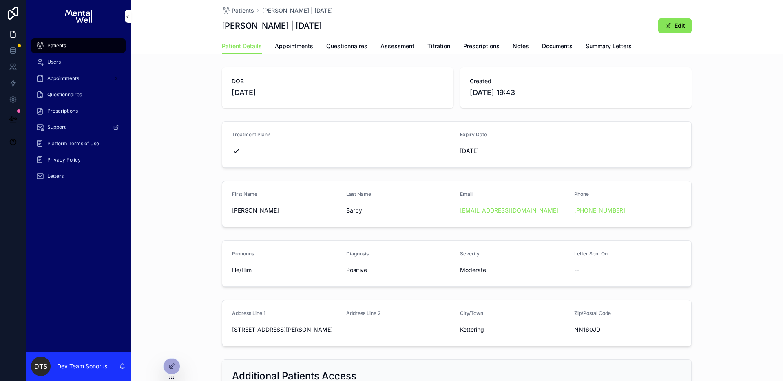
click at [162, 194] on div "First Name [PERSON_NAME] Last Name [PERSON_NAME] Email [EMAIL_ADDRESS][DOMAIN_N…" at bounding box center [457, 203] width 653 height 53
click at [18, 114] on button at bounding box center [13, 119] width 18 height 23
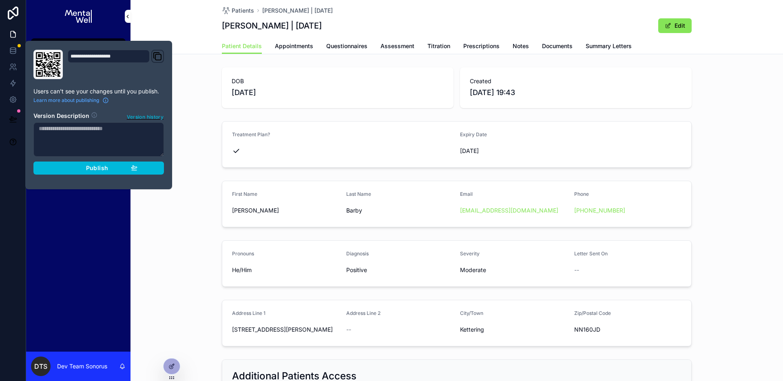
click at [102, 170] on span "Publish" at bounding box center [97, 167] width 22 height 7
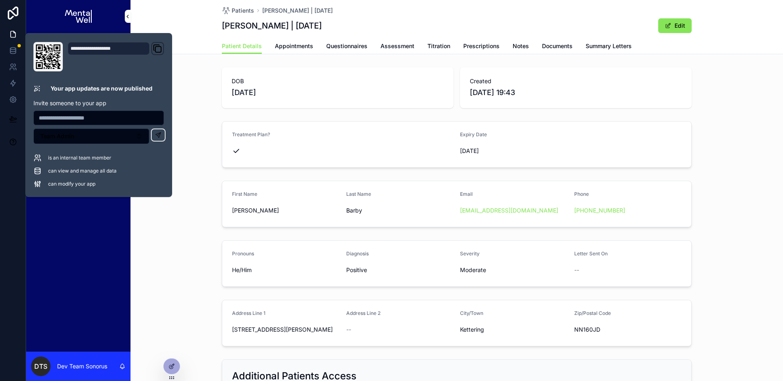
click at [195, 49] on div "Patient Details Appointments Questionnaires Assessment Titration Prescriptions …" at bounding box center [456, 45] width 643 height 15
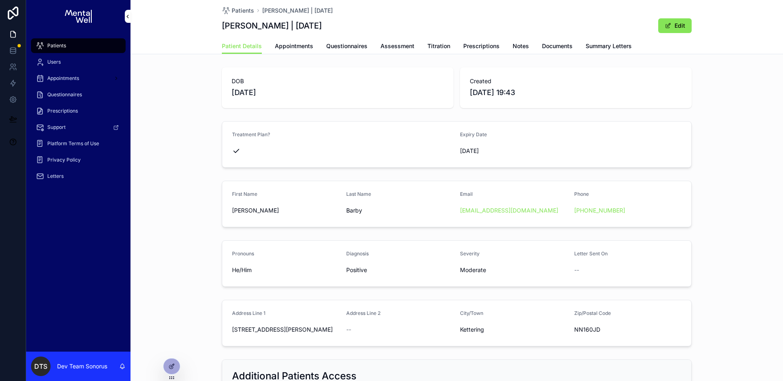
click at [173, 365] on icon at bounding box center [172, 365] width 3 height 3
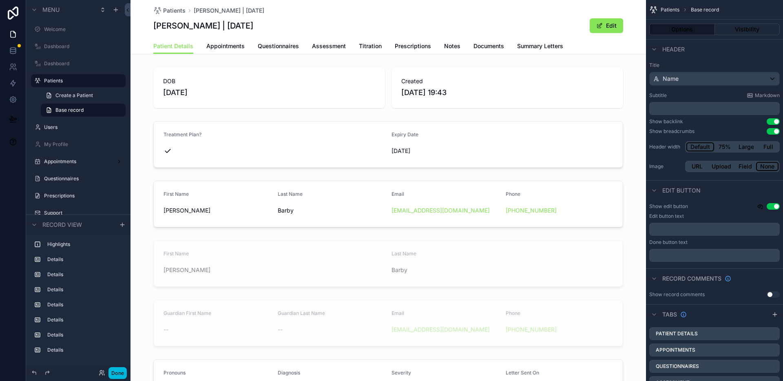
scroll to position [31, 0]
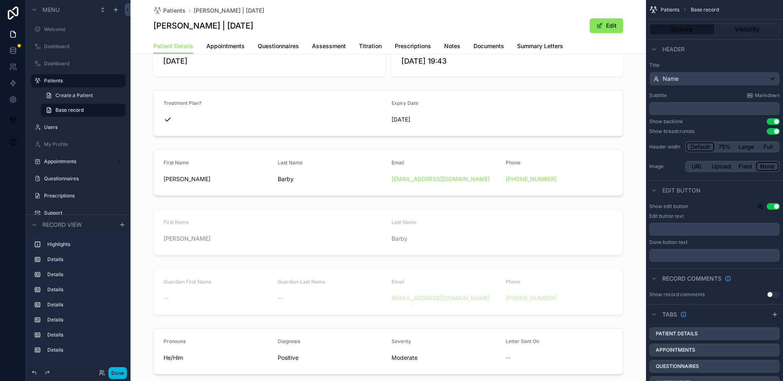
click at [456, 270] on div "scrollable content" at bounding box center [389, 291] width 516 height 53
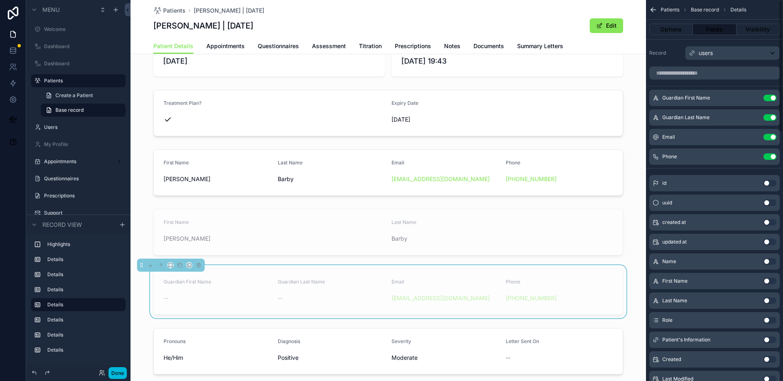
click at [0, 0] on icon "scrollable content" at bounding box center [0, 0] width 0 height 0
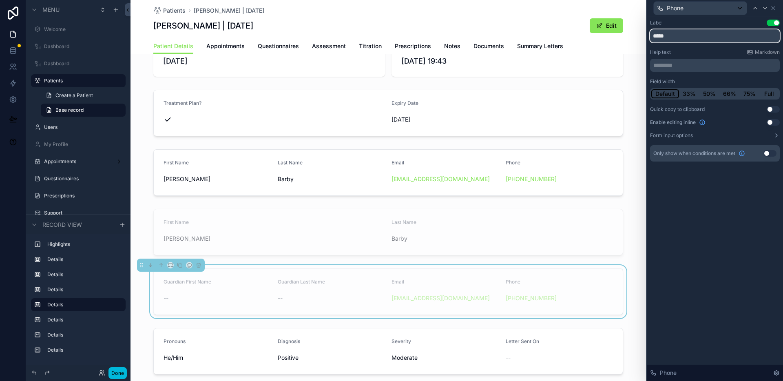
click at [705, 40] on input "*****" at bounding box center [715, 35] width 130 height 13
click at [572, 158] on div "scrollable content" at bounding box center [389, 172] width 516 height 53
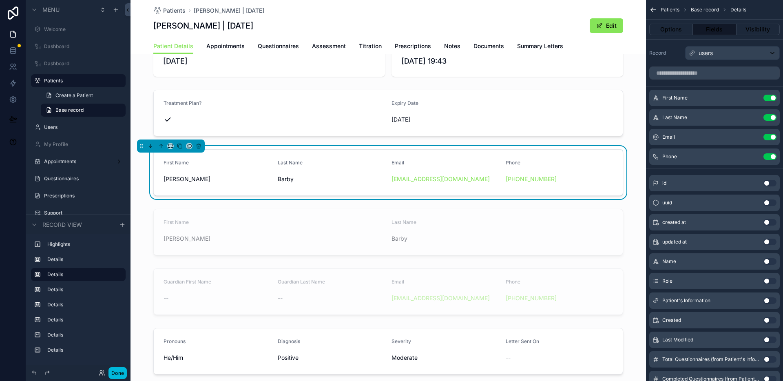
click at [0, 0] on icon "scrollable content" at bounding box center [0, 0] width 0 height 0
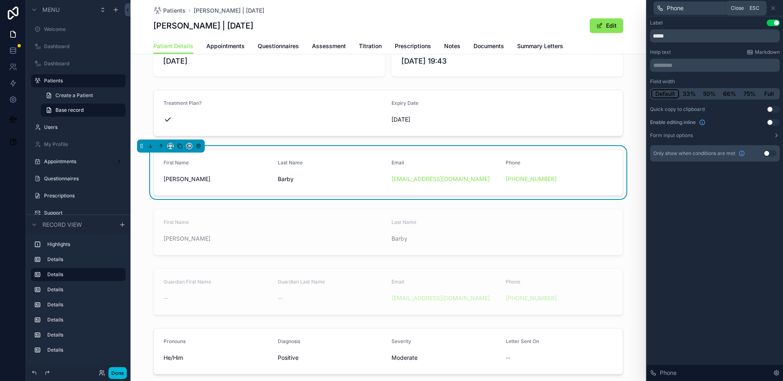
click at [775, 9] on icon at bounding box center [773, 8] width 7 height 7
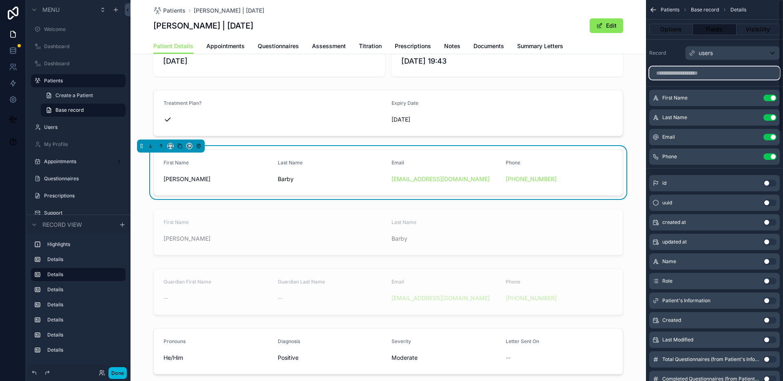
click at [719, 75] on input "scrollable content" at bounding box center [714, 72] width 131 height 13
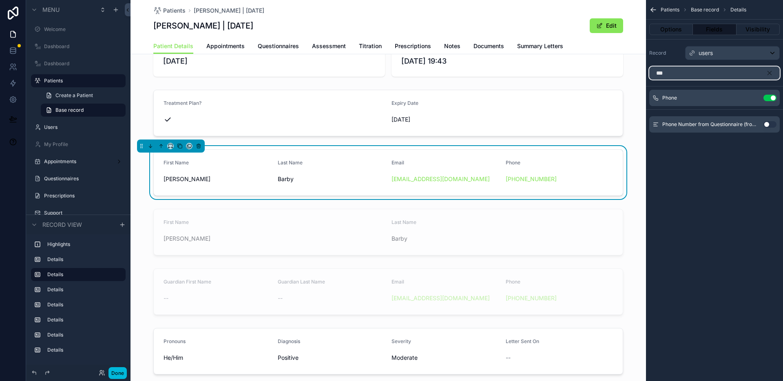
type input "***"
click at [769, 123] on button "Use setting" at bounding box center [769, 124] width 13 height 7
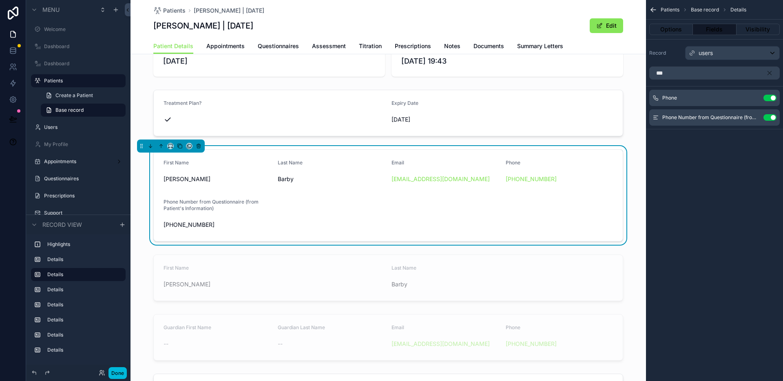
click at [768, 117] on button "Use setting" at bounding box center [769, 117] width 13 height 7
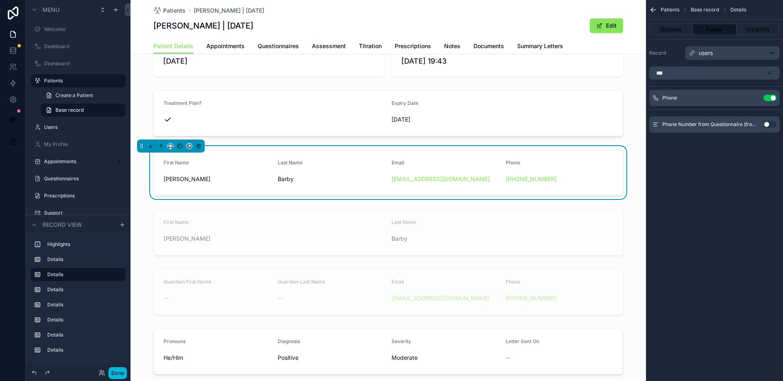
click at [769, 126] on button "Use setting" at bounding box center [769, 124] width 13 height 7
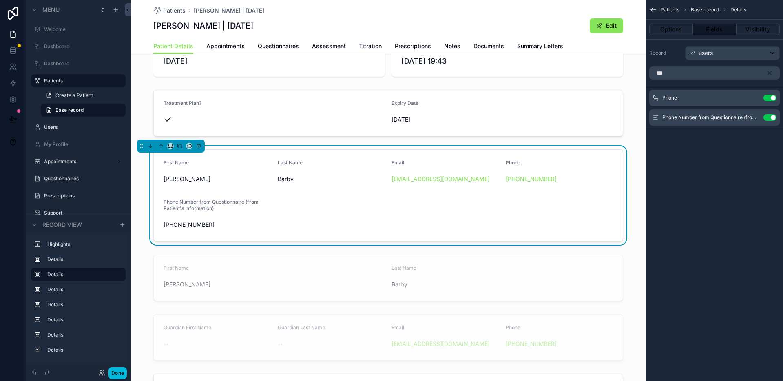
click at [0, 0] on icon "scrollable content" at bounding box center [0, 0] width 0 height 0
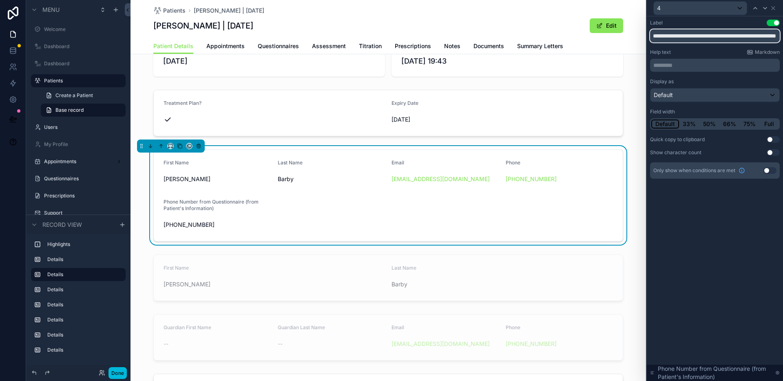
scroll to position [0, 45]
drag, startPoint x: 670, startPoint y: 37, endPoint x: 778, endPoint y: 34, distance: 108.1
click at [778, 34] on input "**********" at bounding box center [715, 35] width 130 height 13
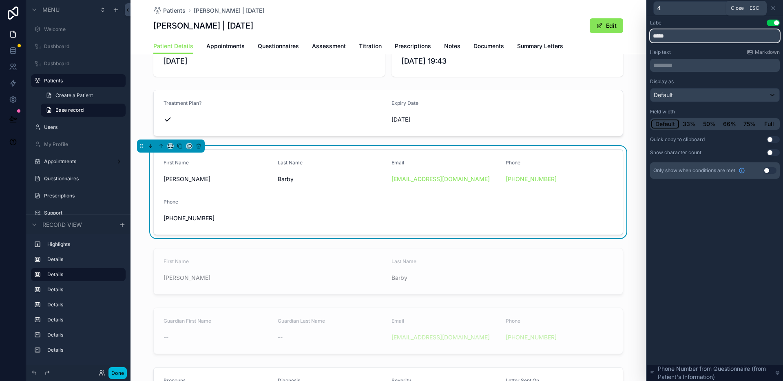
type input "*****"
click at [772, 9] on icon at bounding box center [773, 8] width 7 height 7
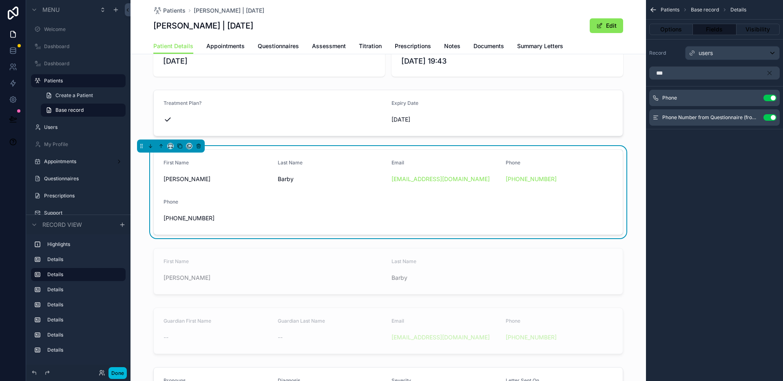
click at [770, 97] on button "Use setting" at bounding box center [769, 98] width 13 height 7
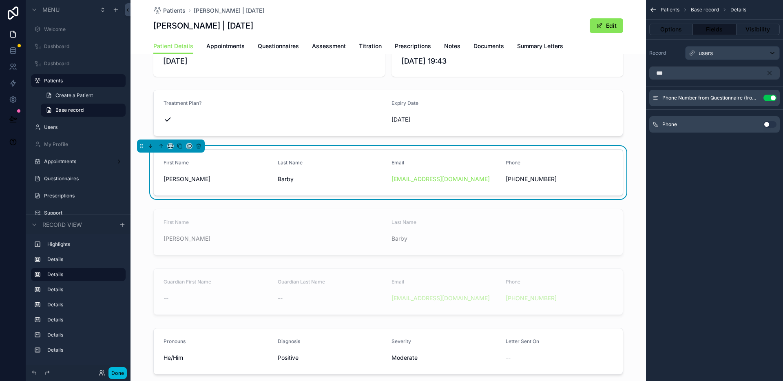
click at [551, 282] on div "scrollable content" at bounding box center [389, 291] width 516 height 53
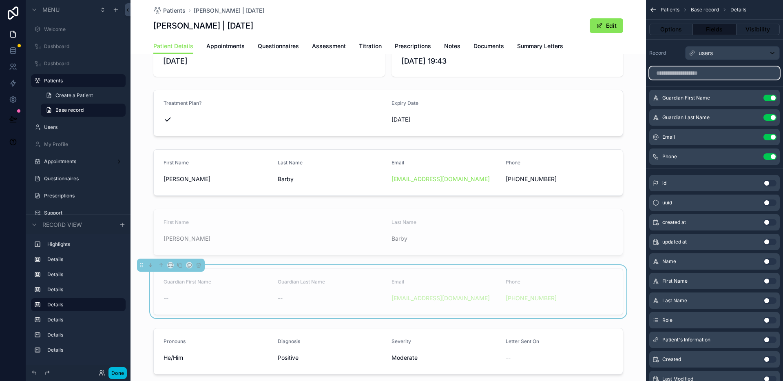
click at [747, 76] on input "scrollable content" at bounding box center [714, 72] width 131 height 13
paste input "*****"
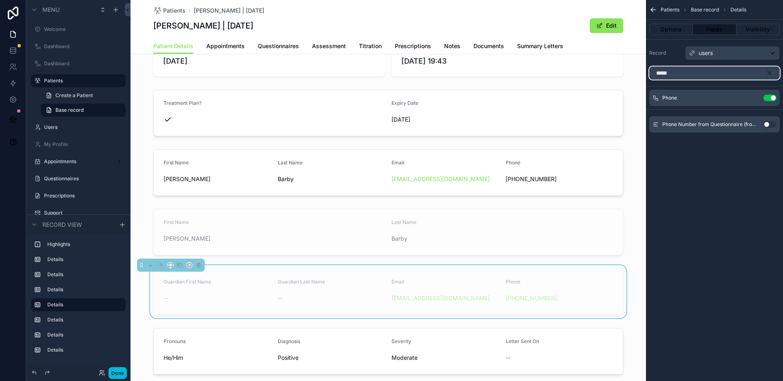
type input "*****"
click at [766, 124] on button "Use setting" at bounding box center [769, 124] width 13 height 7
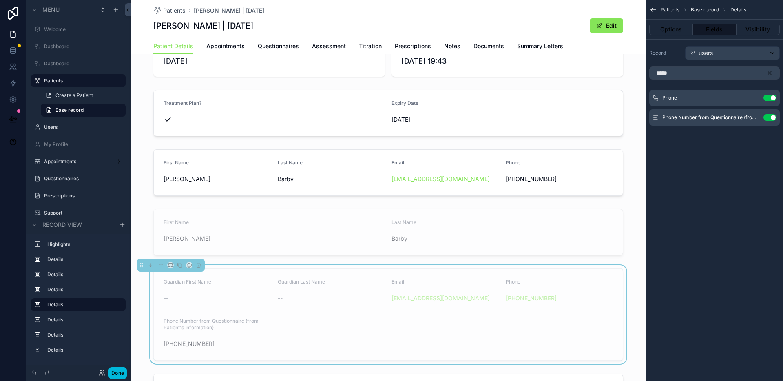
click at [0, 0] on icon "scrollable content" at bounding box center [0, 0] width 0 height 0
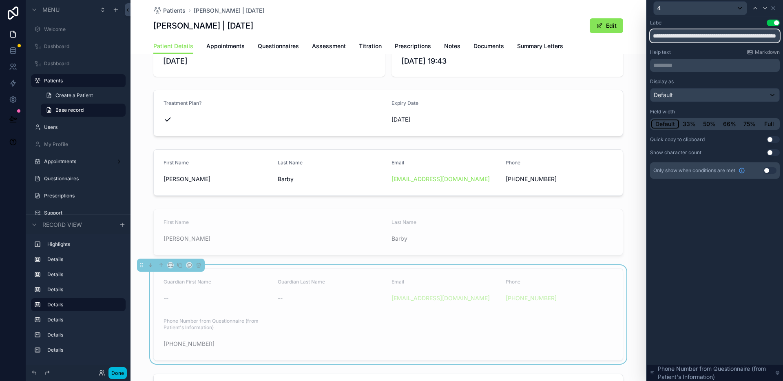
scroll to position [0, 45]
drag, startPoint x: 671, startPoint y: 35, endPoint x: 783, endPoint y: 29, distance: 111.9
click at [783, 29] on html "**********" at bounding box center [391, 190] width 783 height 381
paste input "text"
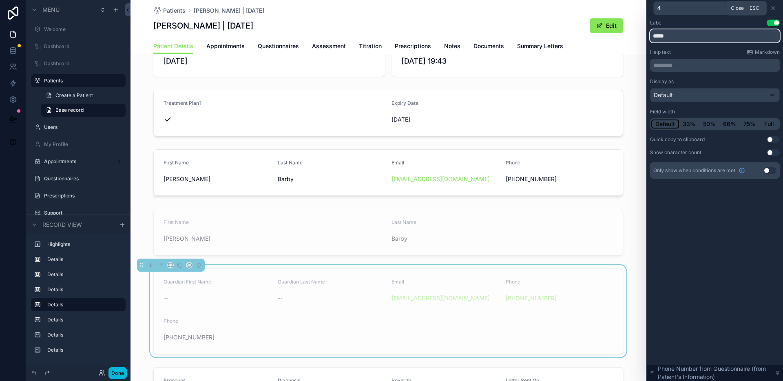
type input "*****"
click at [774, 8] on icon at bounding box center [773, 8] width 3 height 3
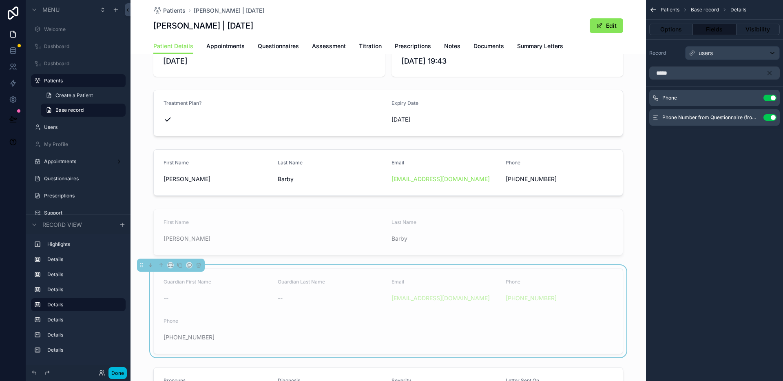
drag, startPoint x: 771, startPoint y: 98, endPoint x: 755, endPoint y: 106, distance: 17.9
click at [771, 98] on button "Use setting" at bounding box center [769, 98] width 13 height 7
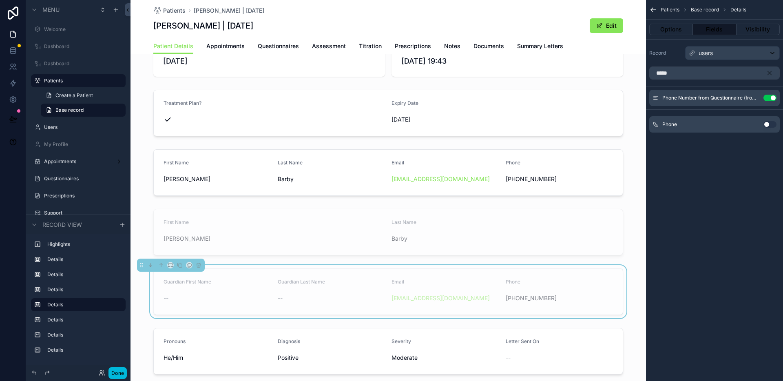
click at [113, 374] on button "Done" at bounding box center [117, 373] width 18 height 12
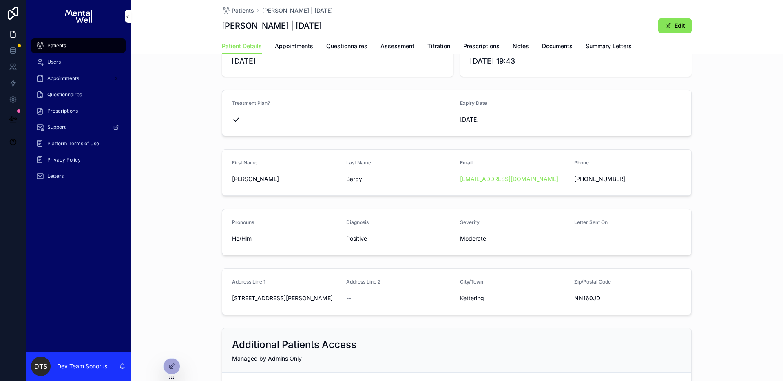
click at [243, 11] on span "Patients" at bounding box center [243, 11] width 22 height 8
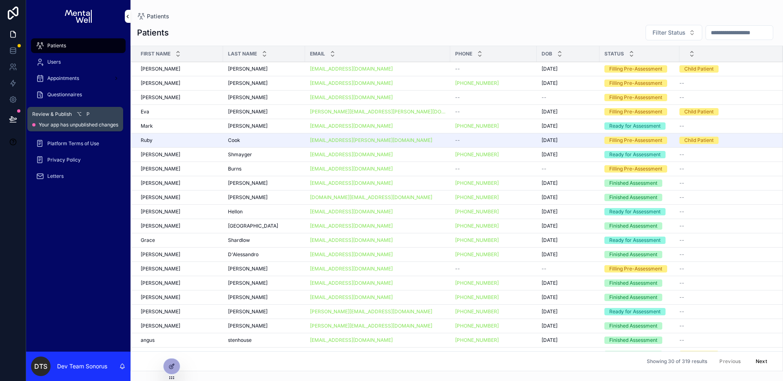
click at [9, 113] on button at bounding box center [13, 119] width 18 height 23
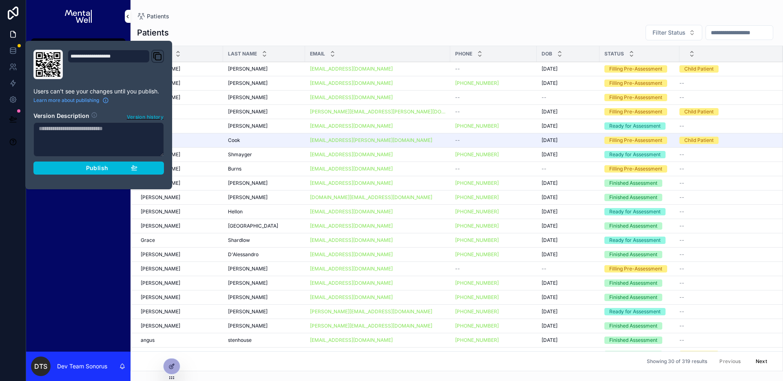
click at [162, 170] on button "Publish" at bounding box center [98, 168] width 131 height 13
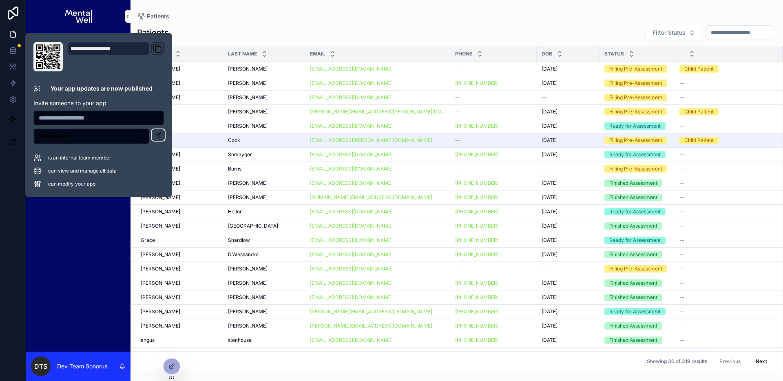
click at [42, 241] on div "Patients Users Appointments Questionnaires Prescriptions Support Platform Terms…" at bounding box center [78, 192] width 104 height 319
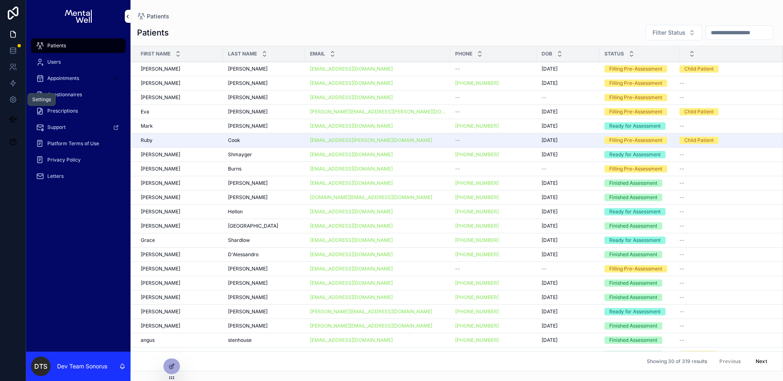
click at [9, 97] on icon at bounding box center [13, 99] width 8 height 8
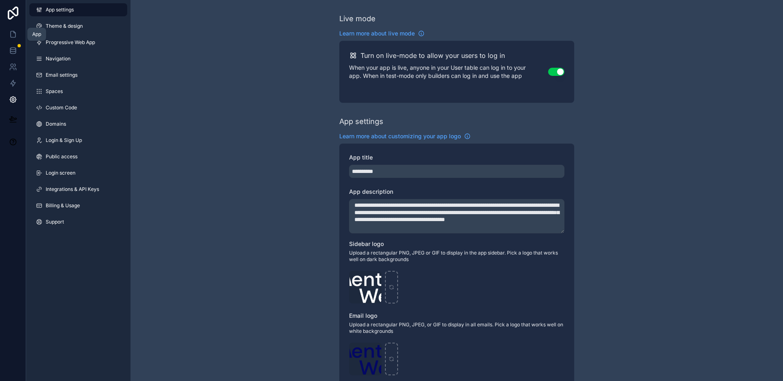
drag, startPoint x: 10, startPoint y: 32, endPoint x: 15, endPoint y: 37, distance: 7.5
click at [9, 32] on icon at bounding box center [13, 34] width 8 height 8
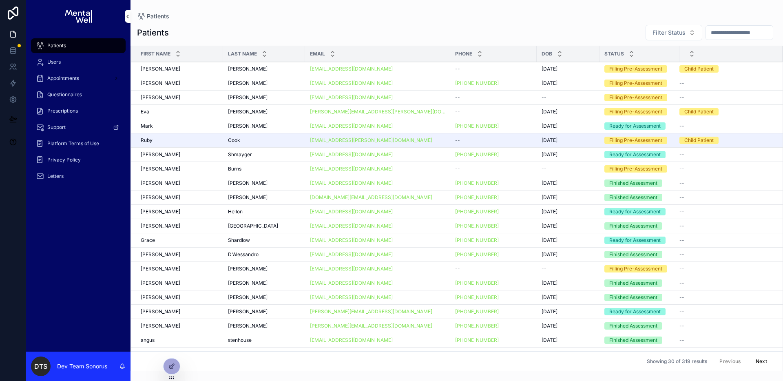
click at [87, 285] on div "Patients Users Appointments Questionnaires Prescriptions Support Platform Terms…" at bounding box center [78, 192] width 104 height 319
click at [174, 363] on icon at bounding box center [171, 366] width 7 height 7
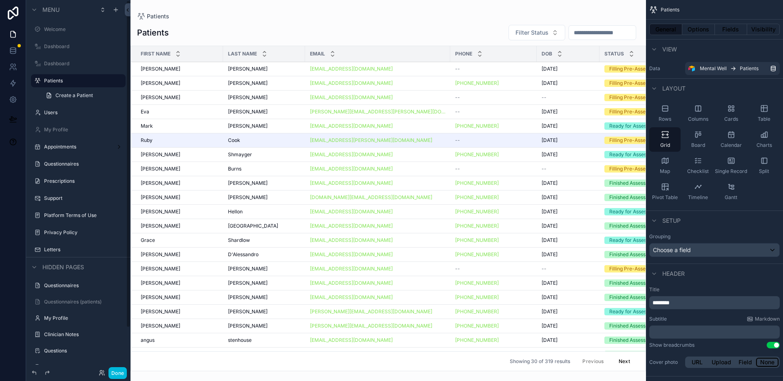
click at [124, 370] on button "Done" at bounding box center [117, 373] width 18 height 12
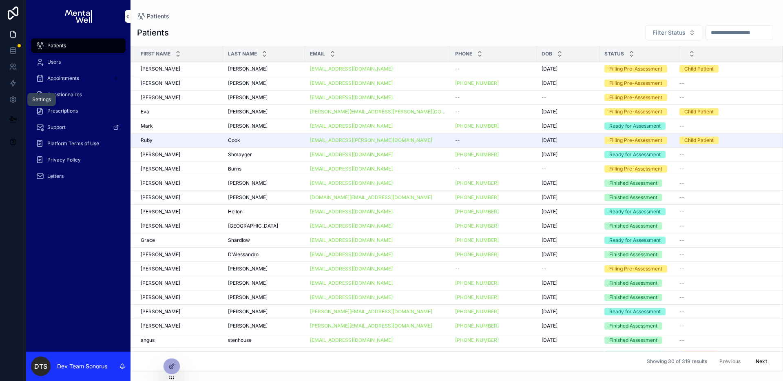
click at [13, 99] on icon at bounding box center [13, 100] width 2 height 2
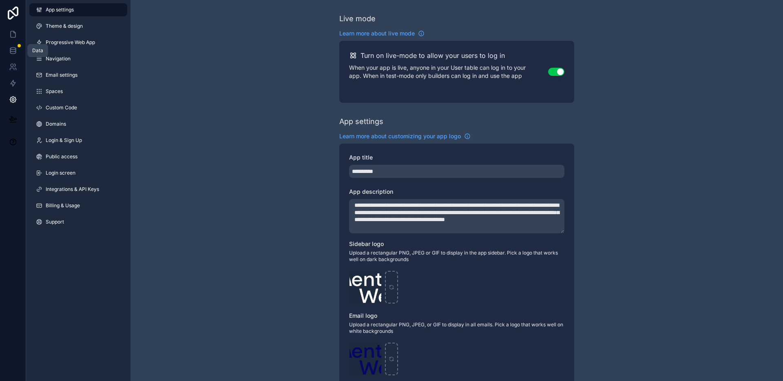
click at [17, 48] on icon at bounding box center [13, 50] width 8 height 8
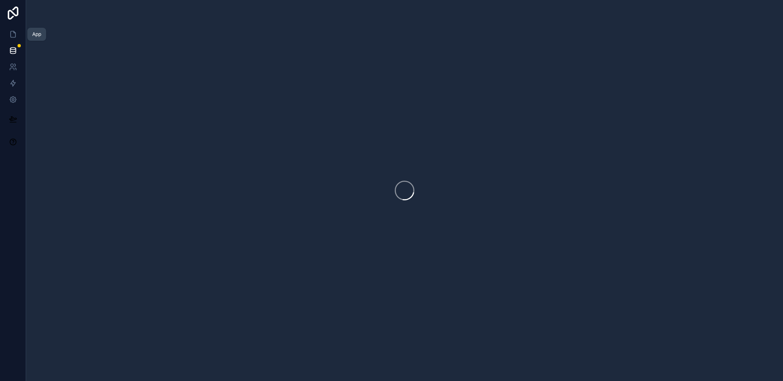
click at [15, 38] on icon at bounding box center [13, 34] width 8 height 8
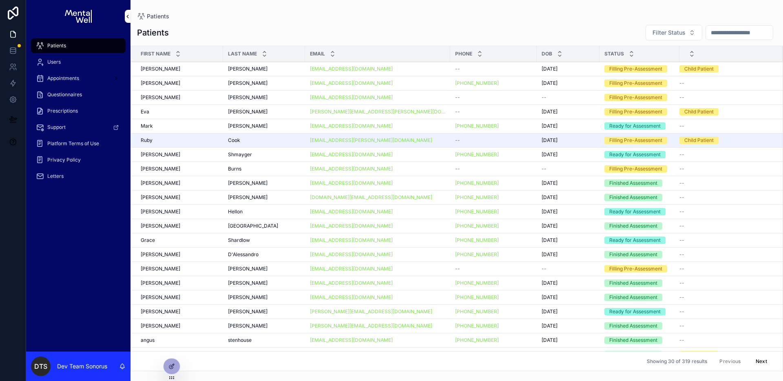
click at [170, 368] on icon at bounding box center [171, 367] width 4 height 4
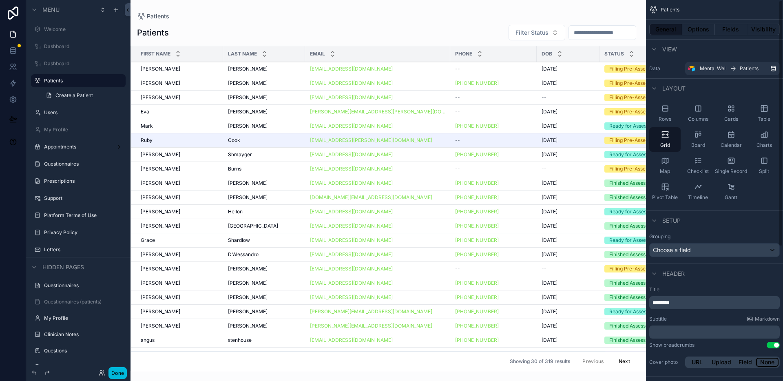
click at [691, 144] on span "Board" at bounding box center [698, 145] width 14 height 7
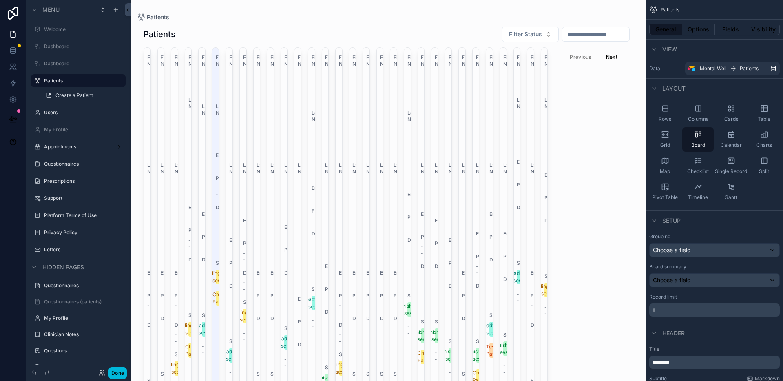
click at [437, 23] on div "scrollable content" at bounding box center [389, 190] width 516 height 381
click at [34, 373] on icon at bounding box center [34, 373] width 7 height 7
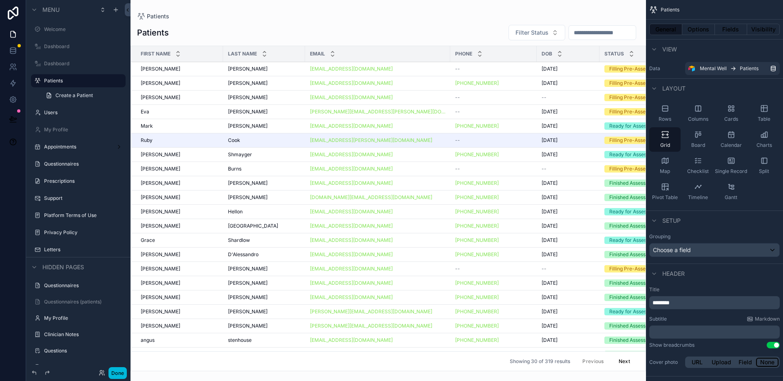
click at [436, 16] on div "Patients" at bounding box center [388, 16] width 502 height 7
click at [17, 116] on button at bounding box center [13, 119] width 18 height 23
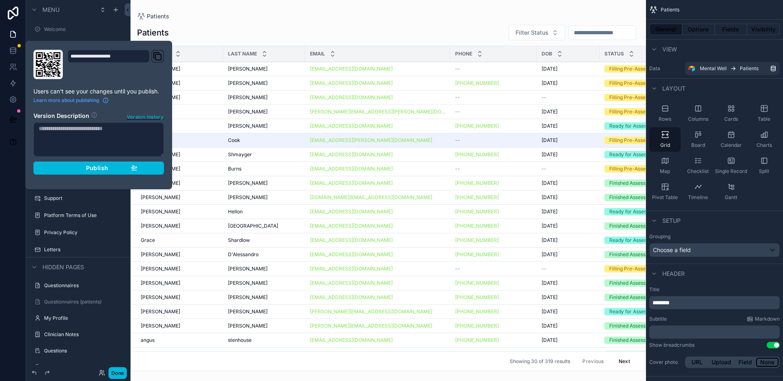
click at [76, 166] on div "Publish" at bounding box center [98, 167] width 77 height 7
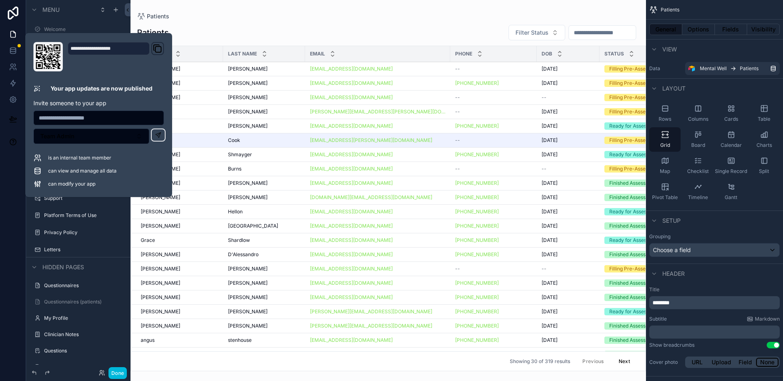
click at [121, 375] on button "Done" at bounding box center [117, 373] width 18 height 12
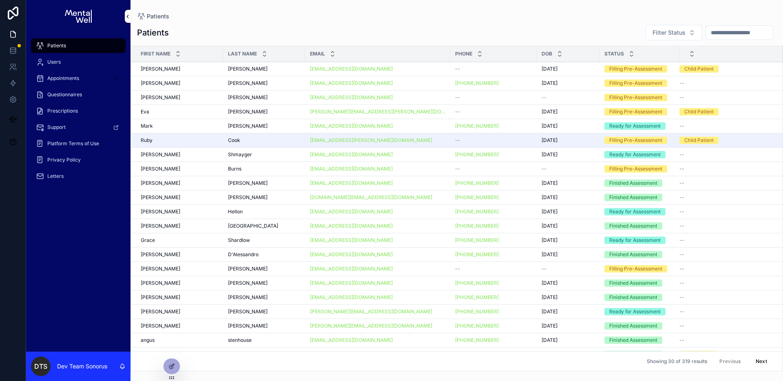
click at [411, 71] on div "[EMAIL_ADDRESS][DOMAIN_NAME]" at bounding box center [377, 69] width 135 height 7
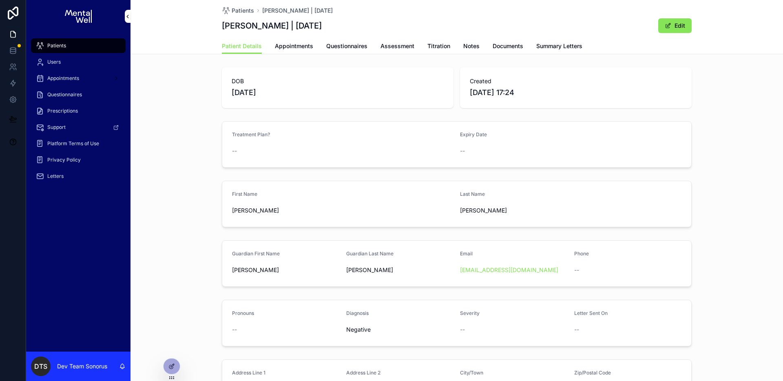
click at [241, 12] on span "Patients" at bounding box center [243, 11] width 22 height 8
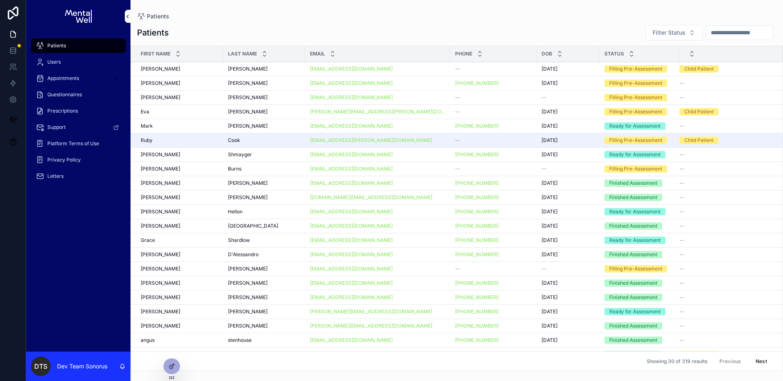
click at [505, 212] on div "[PHONE_NUMBER]" at bounding box center [493, 211] width 77 height 7
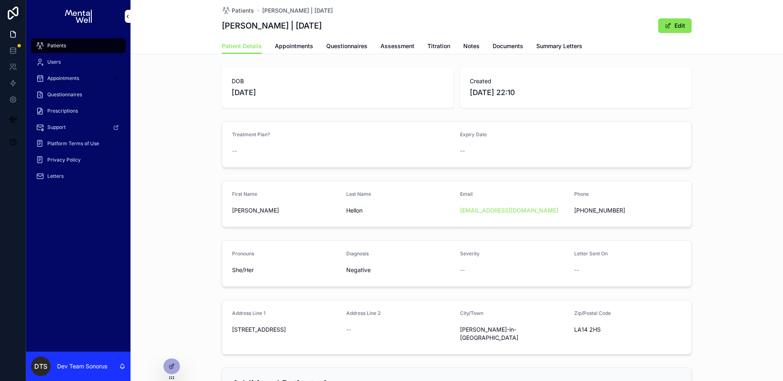
click at [244, 10] on span "Patients" at bounding box center [243, 11] width 22 height 8
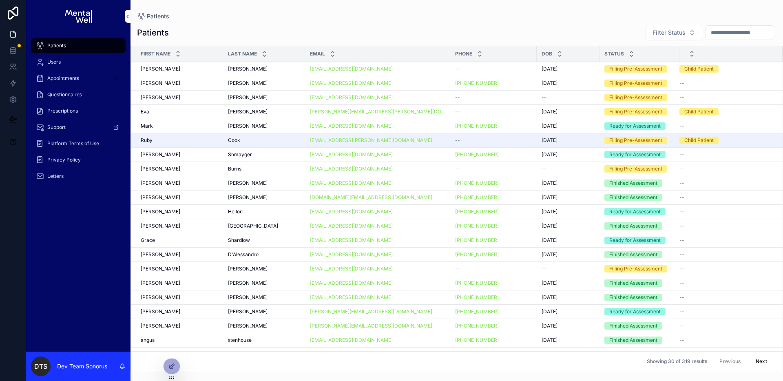
click at [171, 367] on icon at bounding box center [171, 366] width 7 height 7
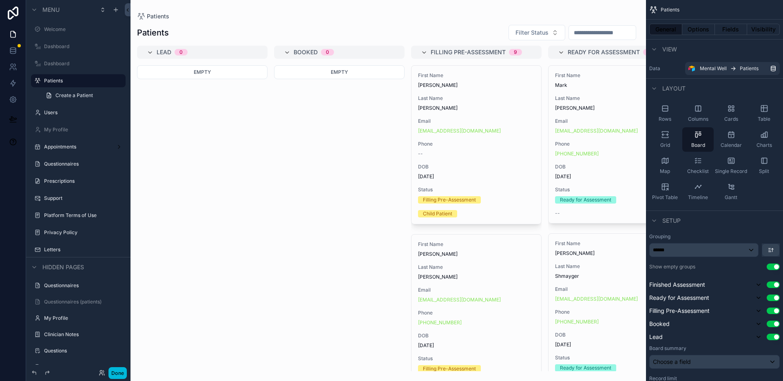
click at [459, 26] on div "scrollable content" at bounding box center [389, 190] width 516 height 381
click at [119, 374] on button "Done" at bounding box center [117, 373] width 18 height 12
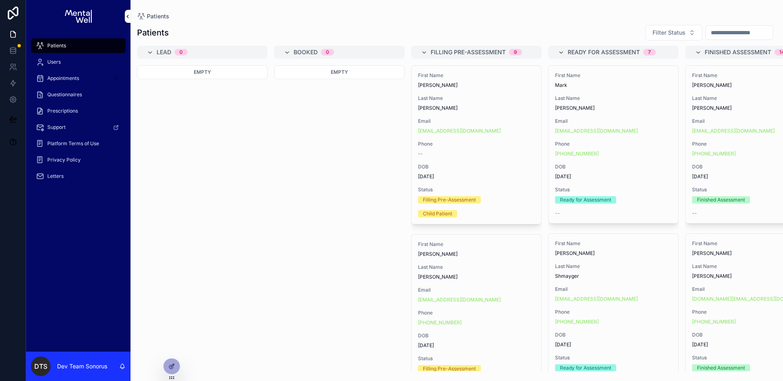
drag, startPoint x: 346, startPoint y: 20, endPoint x: 298, endPoint y: 91, distance: 86.1
click at [346, 20] on div "Patients Filter Status Lead 0 Empty Booked 0 Empty Filling Pre-Assessment 9 Fir…" at bounding box center [457, 196] width 653 height 352
click at [175, 363] on div at bounding box center [172, 366] width 16 height 15
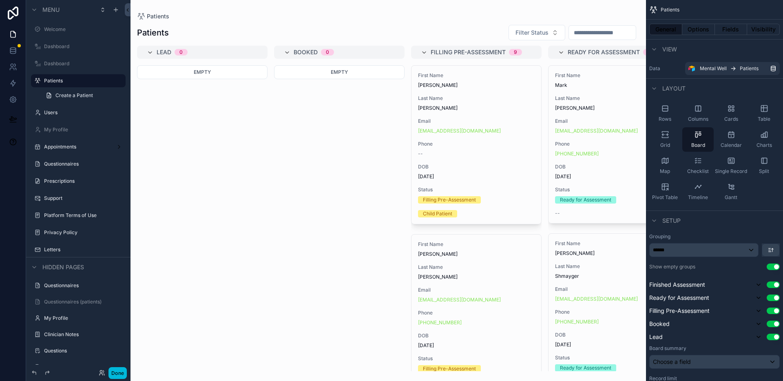
click at [324, 16] on div "scrollable content" at bounding box center [389, 190] width 516 height 381
click at [672, 139] on div "Grid" at bounding box center [664, 139] width 31 height 24
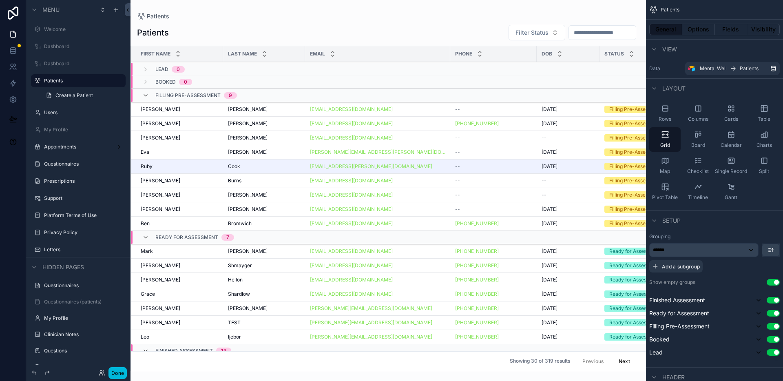
click at [400, 12] on div "Patients Patients Filter Status First Name Last Name Email Phone DOB Status Lea…" at bounding box center [389, 185] width 516 height 371
click at [36, 373] on icon at bounding box center [34, 373] width 4 height 4
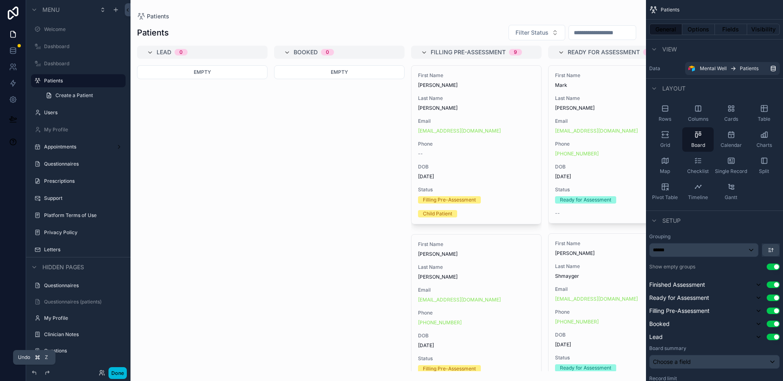
click at [36, 373] on icon at bounding box center [34, 373] width 7 height 7
click at [34, 372] on icon at bounding box center [34, 373] width 7 height 7
click at [460, 9] on div "Patients Patients Filter Status Lead 0 Empty Booked 0 Empty Filling Pre-Assessm…" at bounding box center [389, 185] width 516 height 371
click at [34, 374] on icon at bounding box center [34, 373] width 7 height 7
click at [48, 374] on icon at bounding box center [47, 373] width 7 height 7
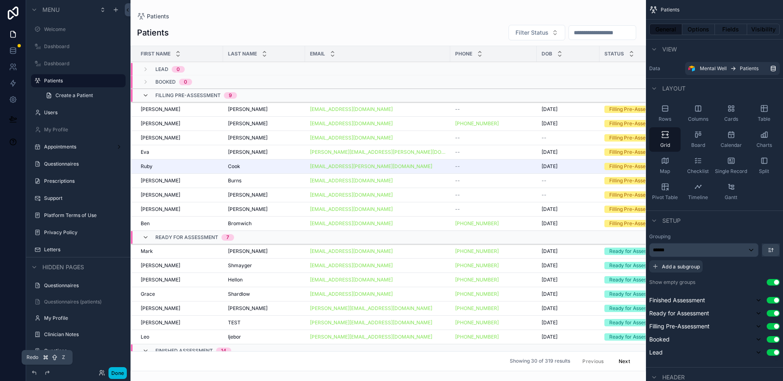
click at [48, 374] on icon at bounding box center [47, 373] width 7 height 7
click at [28, 376] on div "Done" at bounding box center [78, 373] width 104 height 16
click at [47, 376] on icon at bounding box center [47, 373] width 7 height 7
click at [47, 375] on icon at bounding box center [47, 373] width 7 height 7
click at [354, 15] on div "Patients" at bounding box center [388, 16] width 502 height 7
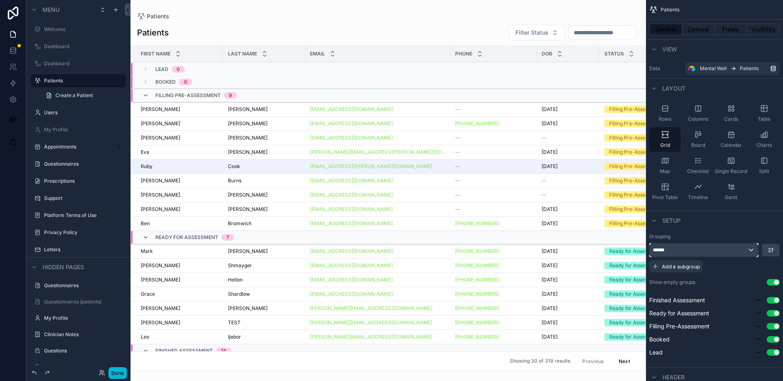
click at [710, 252] on div "******" at bounding box center [704, 249] width 108 height 13
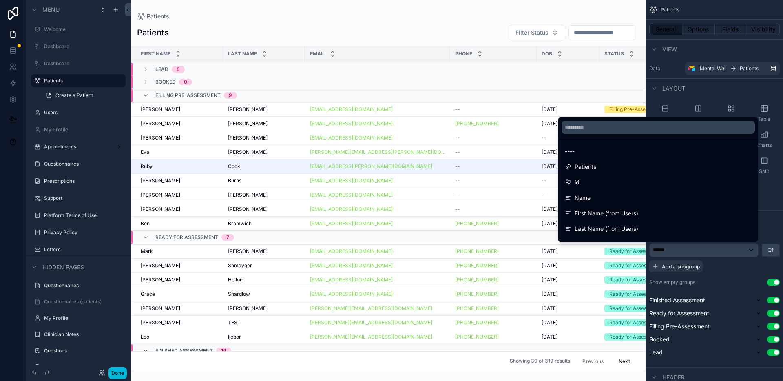
click at [595, 154] on div "----" at bounding box center [658, 151] width 187 height 10
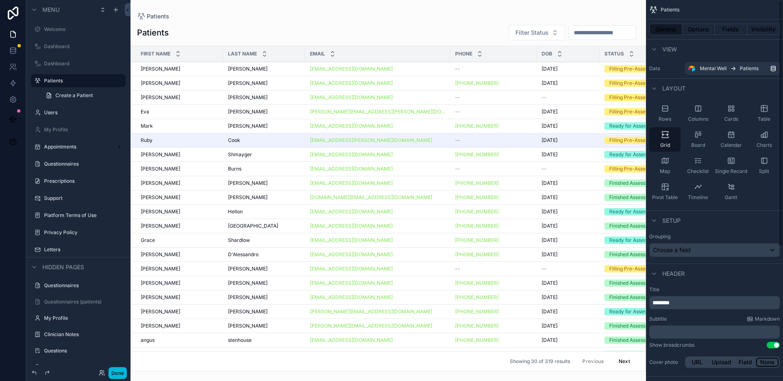
click at [445, 17] on div "Patients" at bounding box center [388, 16] width 502 height 7
click at [738, 26] on button "Fields" at bounding box center [731, 29] width 33 height 11
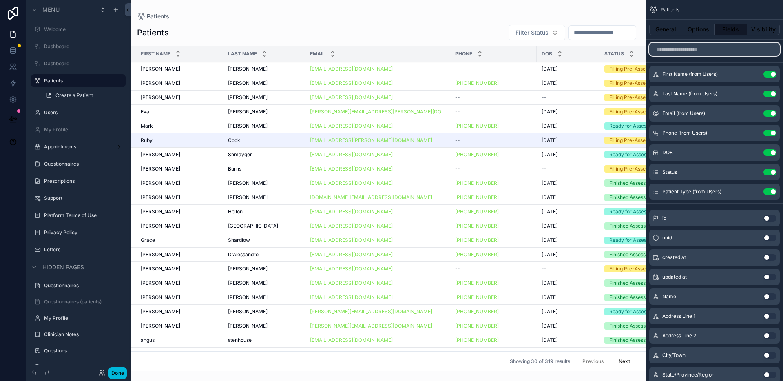
click at [702, 53] on input "scrollable content" at bounding box center [714, 49] width 131 height 13
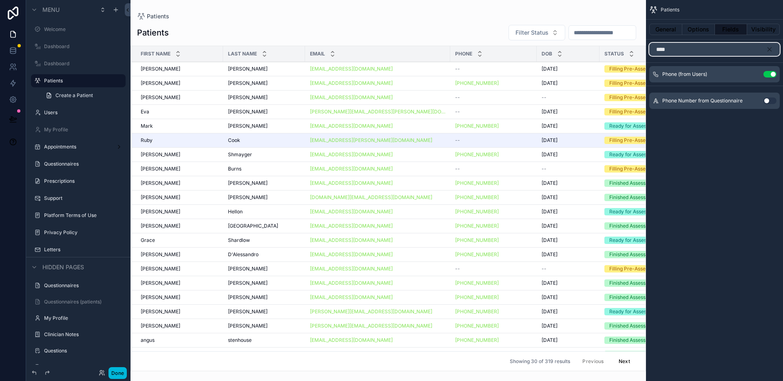
type input "****"
click at [767, 100] on button "Use setting" at bounding box center [769, 100] width 13 height 7
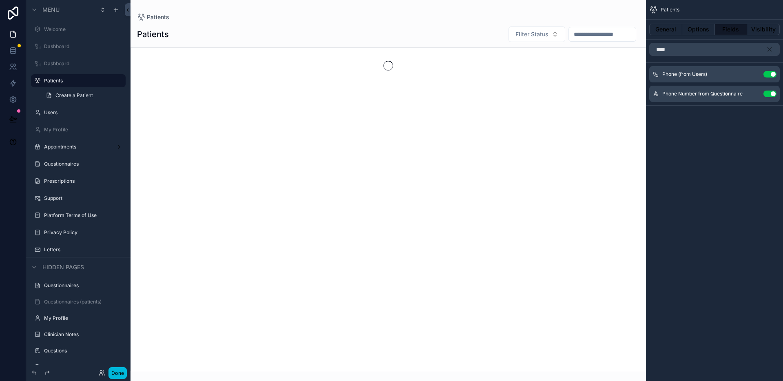
click at [769, 75] on button "Use setting" at bounding box center [769, 74] width 13 height 7
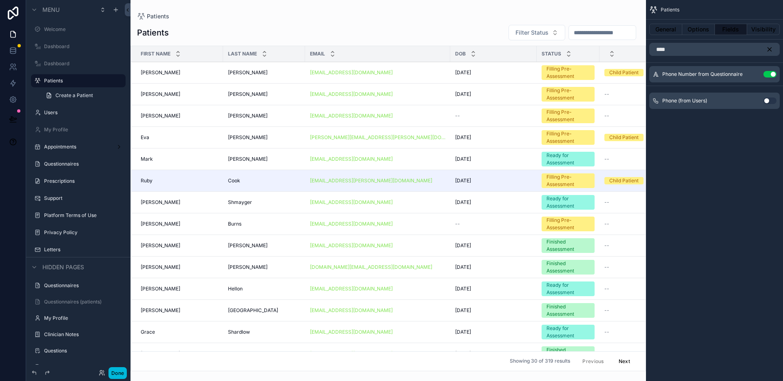
click at [768, 50] on icon "scrollable content" at bounding box center [770, 50] width 4 height 4
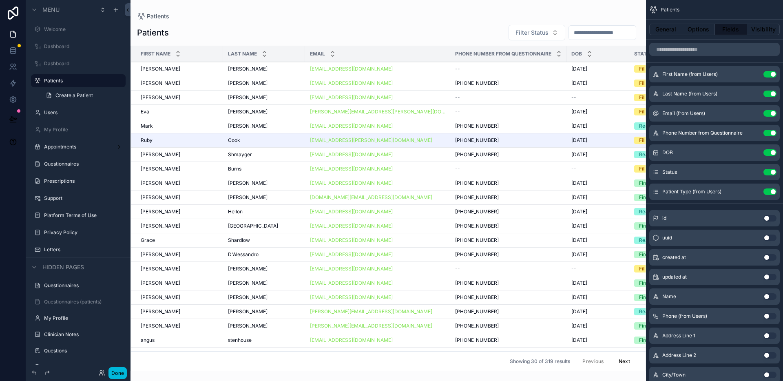
click at [0, 0] on icon "scrollable content" at bounding box center [0, 0] width 0 height 0
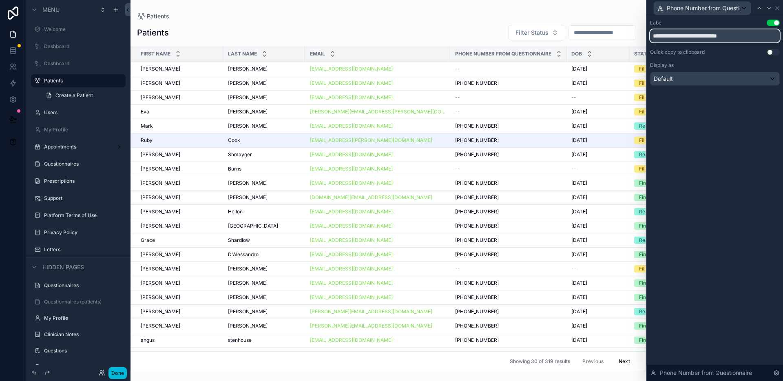
drag, startPoint x: 677, startPoint y: 37, endPoint x: 749, endPoint y: 34, distance: 71.4
click at [749, 34] on input "**********" at bounding box center [715, 35] width 130 height 13
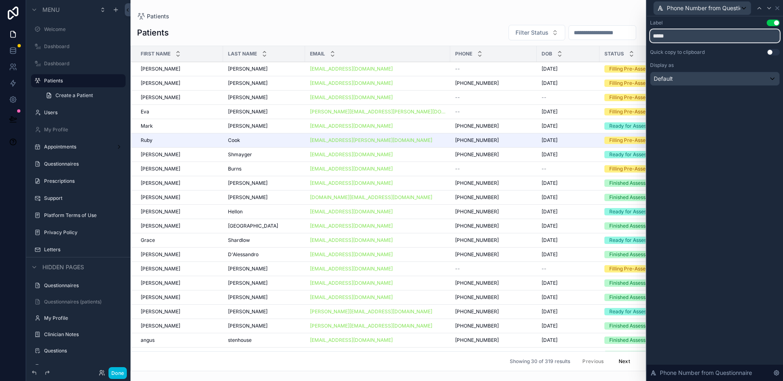
type input "*****"
click at [122, 374] on button "Done" at bounding box center [117, 373] width 18 height 12
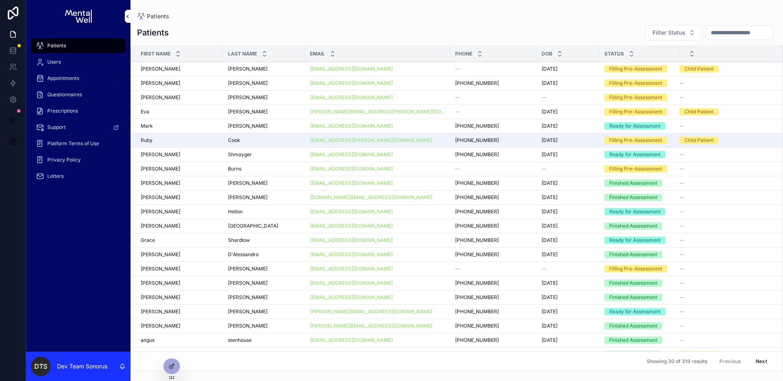
click at [418, 68] on div "[EMAIL_ADDRESS][DOMAIN_NAME]" at bounding box center [377, 69] width 135 height 7
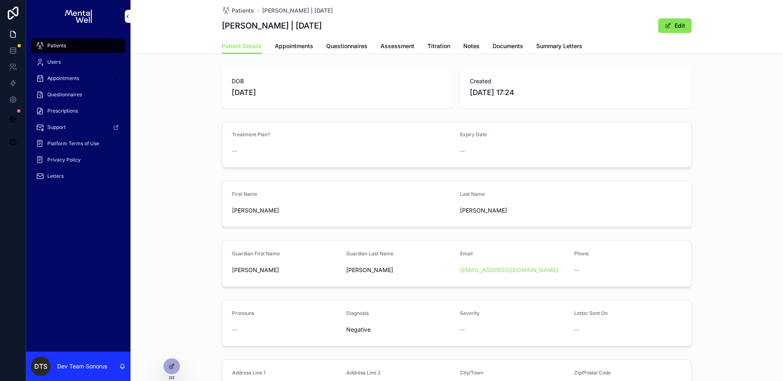
click at [232, 13] on span "Patients" at bounding box center [243, 11] width 22 height 8
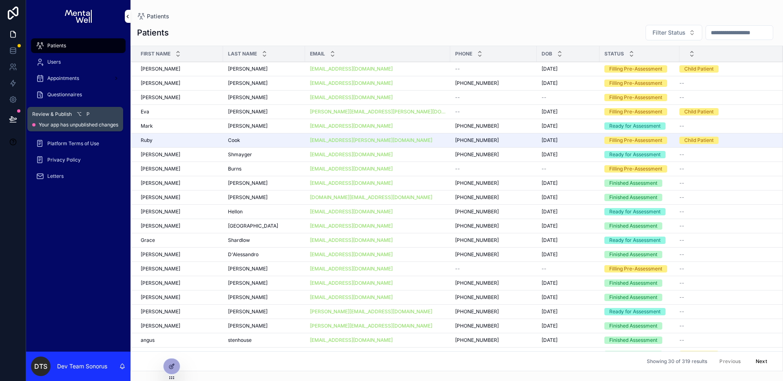
click at [19, 115] on button at bounding box center [13, 119] width 18 height 23
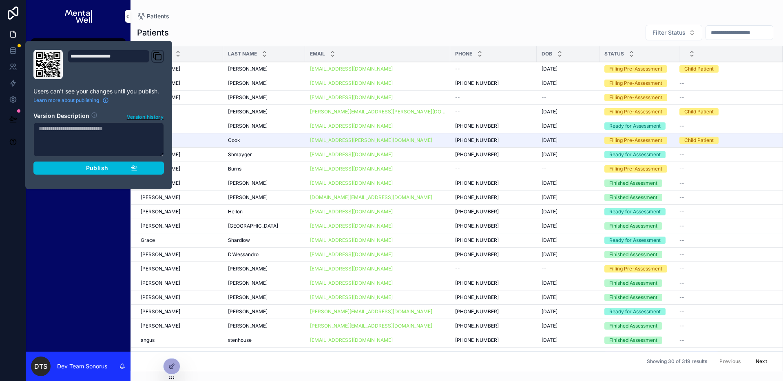
click at [160, 169] on button "Publish" at bounding box center [98, 168] width 131 height 13
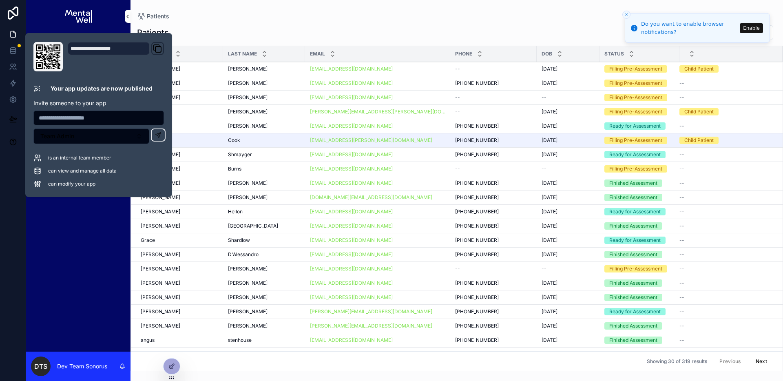
click at [342, 20] on div "Patients Filter Status First Name Last Name Email Phone DOB Status Michael Mich…" at bounding box center [457, 196] width 653 height 352
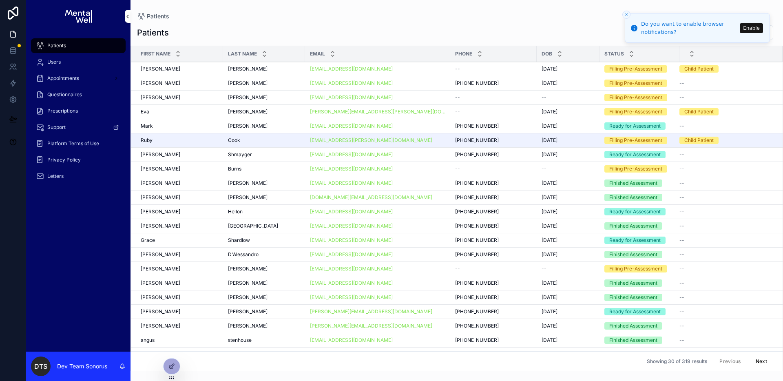
click at [308, 22] on div "Patients Filter Status First Name Last Name Email Phone DOB Status Michael Mich…" at bounding box center [457, 196] width 653 height 352
click at [208, 68] on div "Michael Michael" at bounding box center [179, 69] width 77 height 7
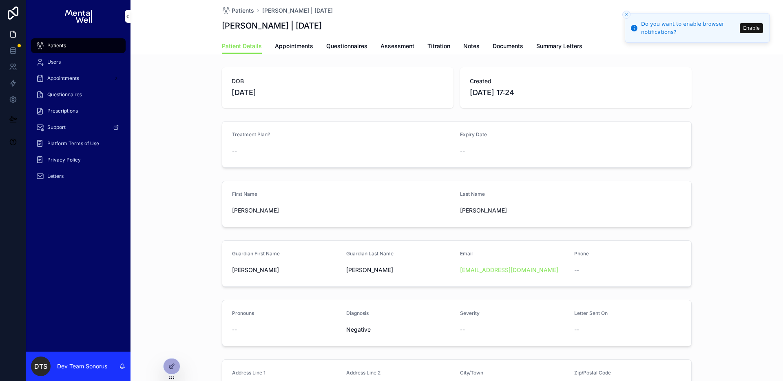
click at [304, 49] on span "Appointments" at bounding box center [294, 46] width 38 height 8
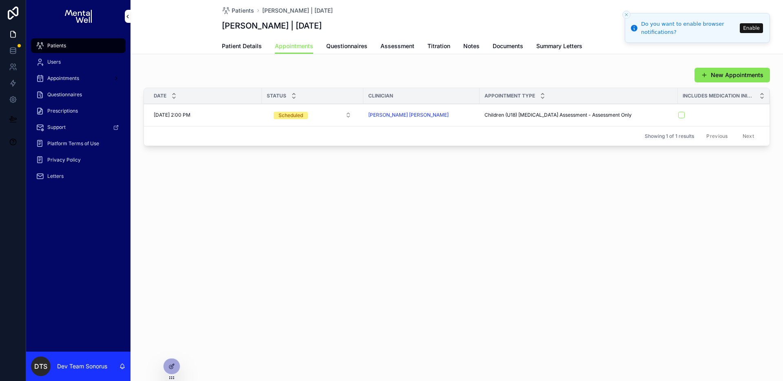
click at [171, 367] on icon at bounding box center [172, 365] width 3 height 3
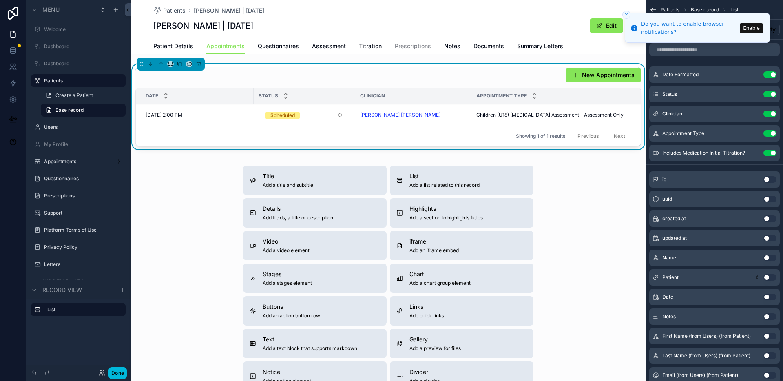
click at [507, 81] on div "New Appointments" at bounding box center [388, 74] width 506 height 15
click at [625, 13] on icon "Close toast" at bounding box center [626, 14] width 5 height 5
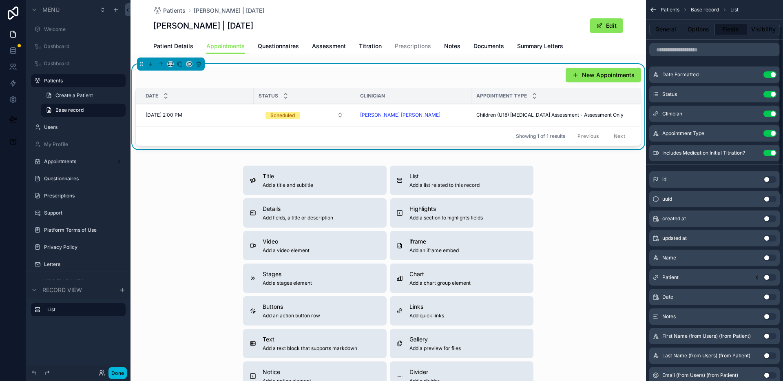
scroll to position [142, 0]
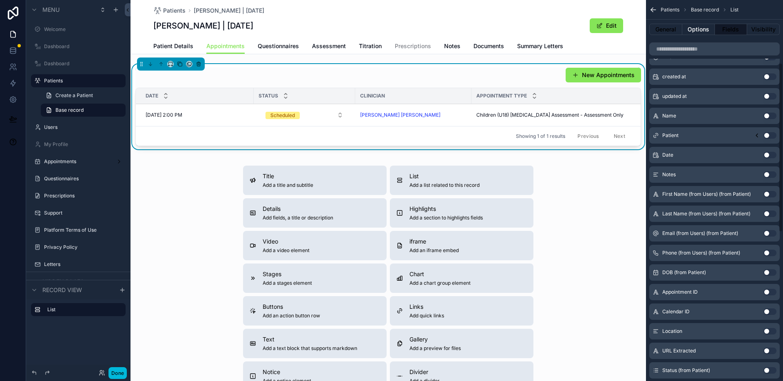
click at [692, 35] on button "Options" at bounding box center [698, 29] width 33 height 11
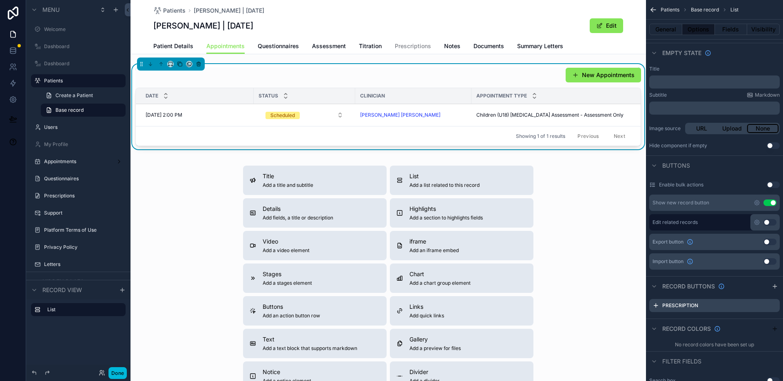
scroll to position [417, 0]
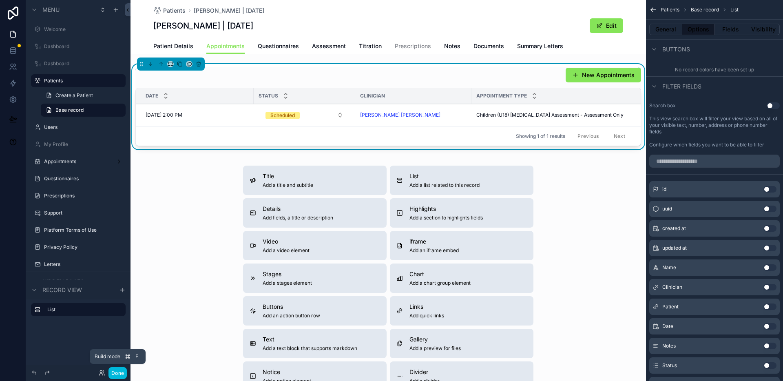
click at [124, 372] on button "Done" at bounding box center [117, 373] width 18 height 12
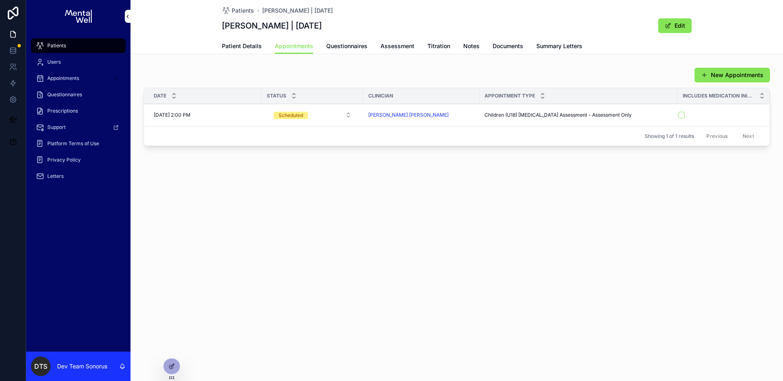
click at [176, 362] on div at bounding box center [172, 366] width 16 height 15
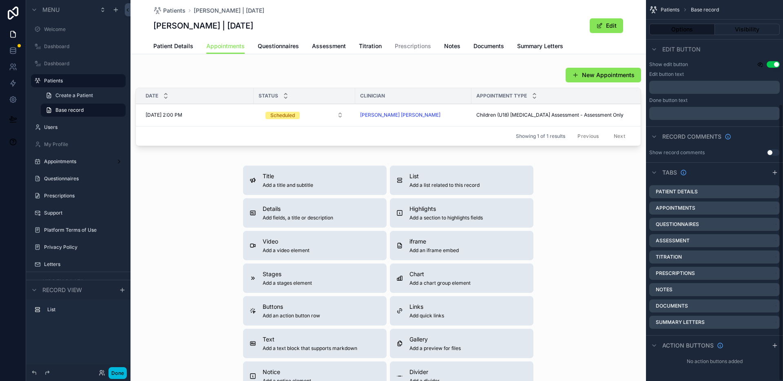
scroll to position [142, 0]
click at [501, 79] on div "scrollable content" at bounding box center [389, 108] width 516 height 89
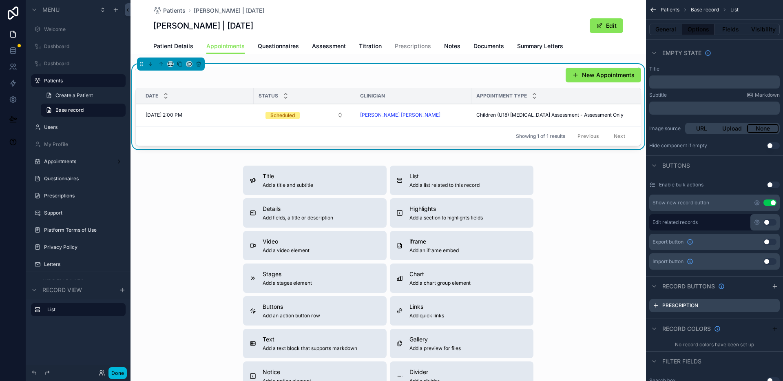
click at [0, 0] on icon "scrollable content" at bounding box center [0, 0] width 0 height 0
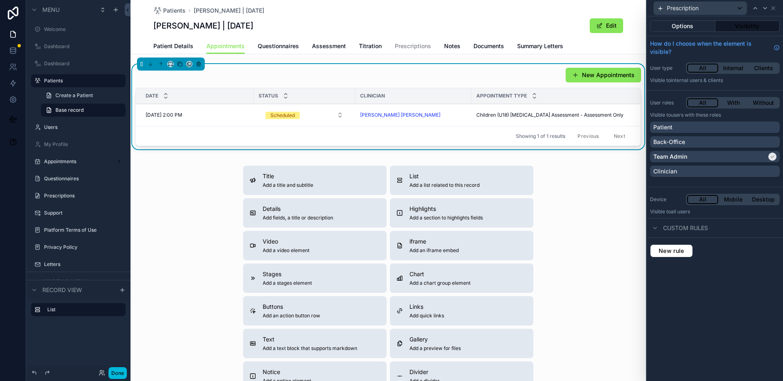
click at [680, 26] on button "Options" at bounding box center [682, 25] width 65 height 11
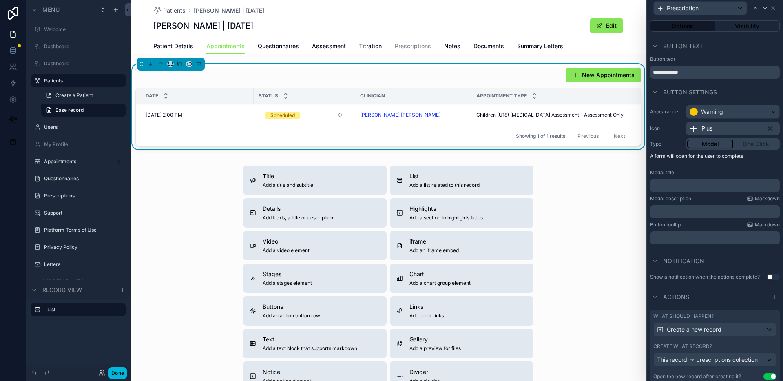
scroll to position [31, 0]
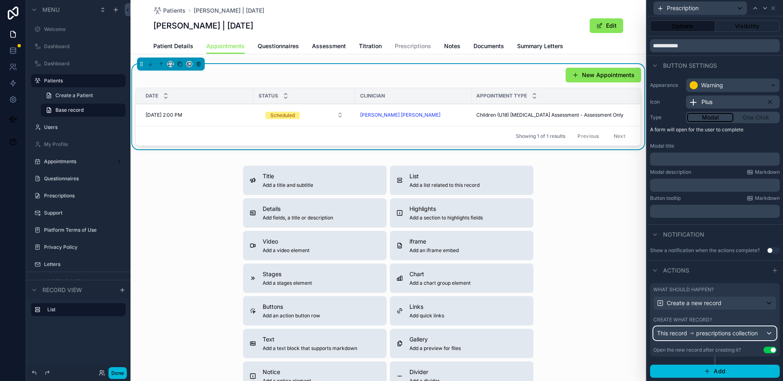
click at [696, 334] on span "prescriptions collection" at bounding box center [727, 333] width 62 height 8
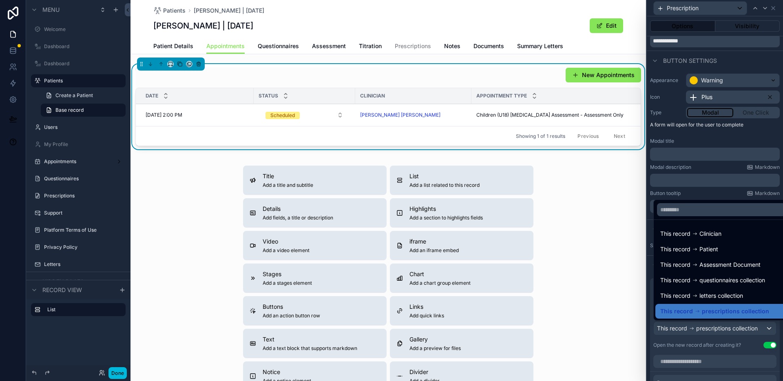
drag, startPoint x: 695, startPoint y: 334, endPoint x: 696, endPoint y: 329, distance: 4.6
click at [695, 334] on div at bounding box center [715, 190] width 136 height 381
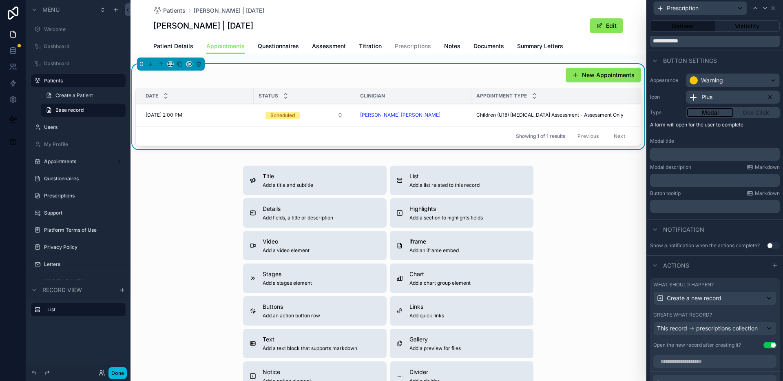
scroll to position [192, 0]
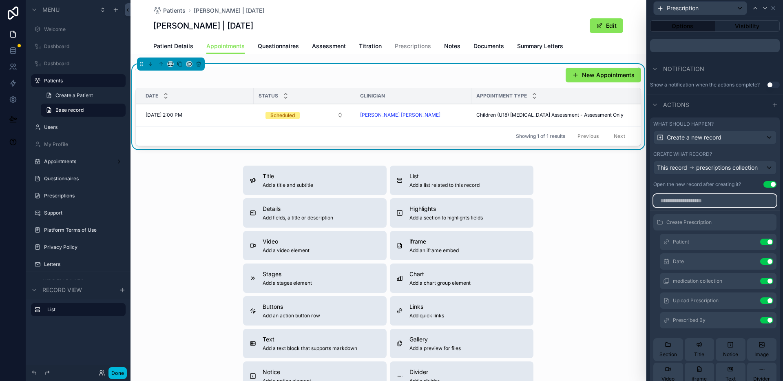
click at [693, 207] on input "text" at bounding box center [714, 200] width 123 height 13
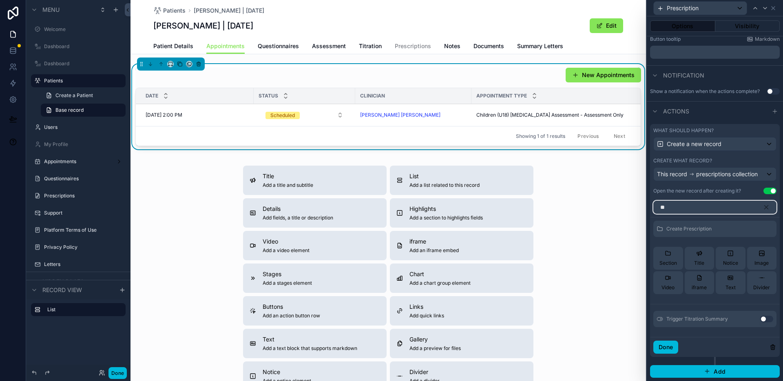
scroll to position [190, 0]
type input "****"
click at [760, 321] on button "Use setting" at bounding box center [766, 319] width 13 height 7
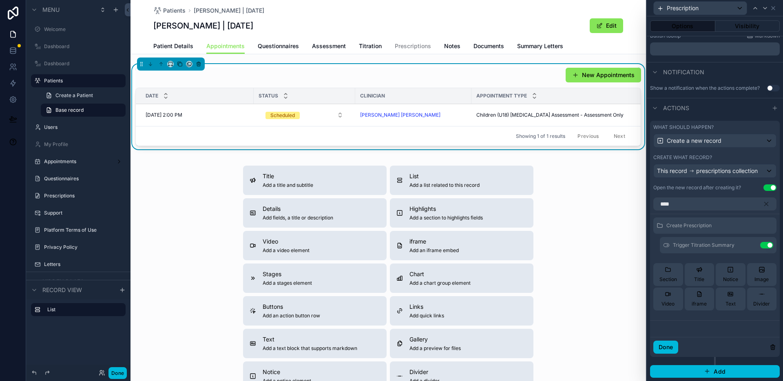
click at [0, 0] on icon at bounding box center [0, 0] width 0 height 0
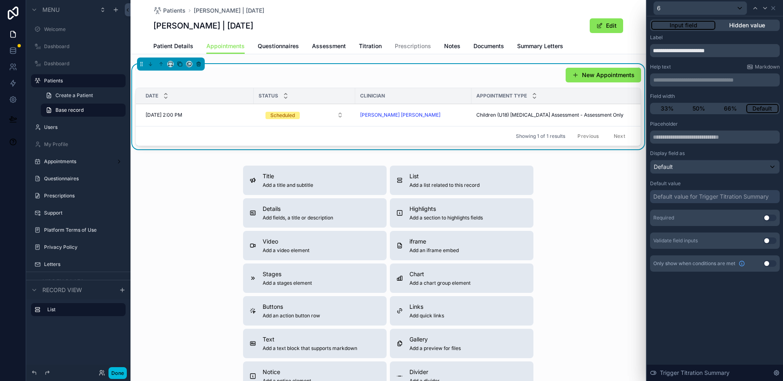
click at [759, 28] on button "Hidden value" at bounding box center [746, 25] width 63 height 9
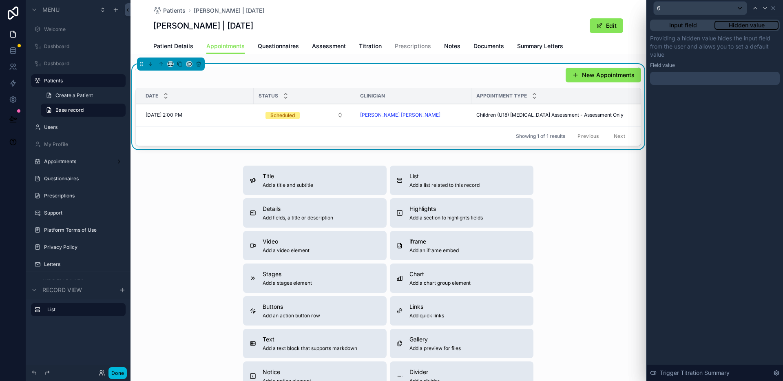
click at [717, 81] on div at bounding box center [715, 78] width 130 height 13
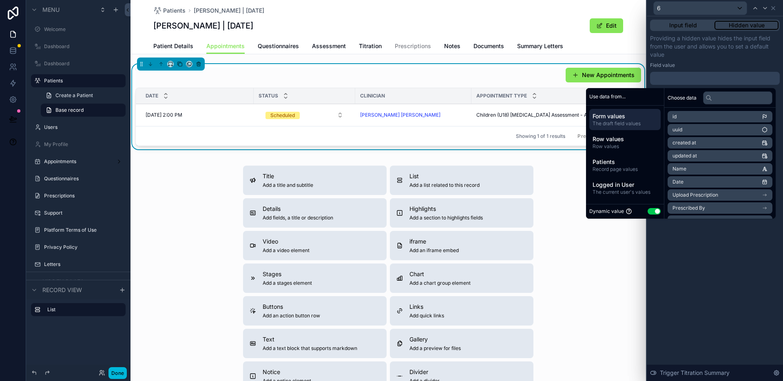
click at [648, 210] on button "Use setting" at bounding box center [654, 211] width 13 height 7
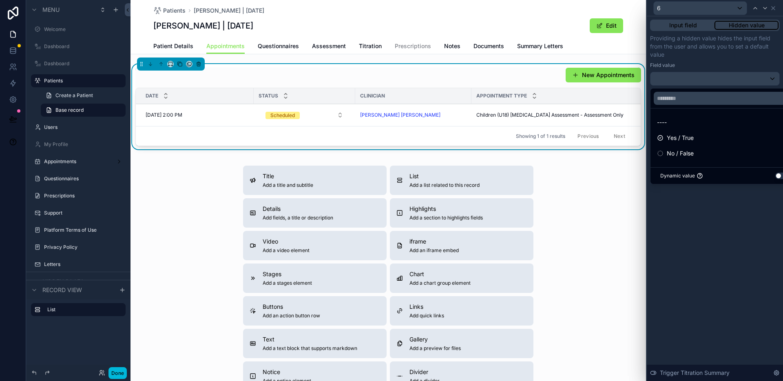
click at [680, 139] on span "Yes / True" at bounding box center [680, 138] width 27 height 10
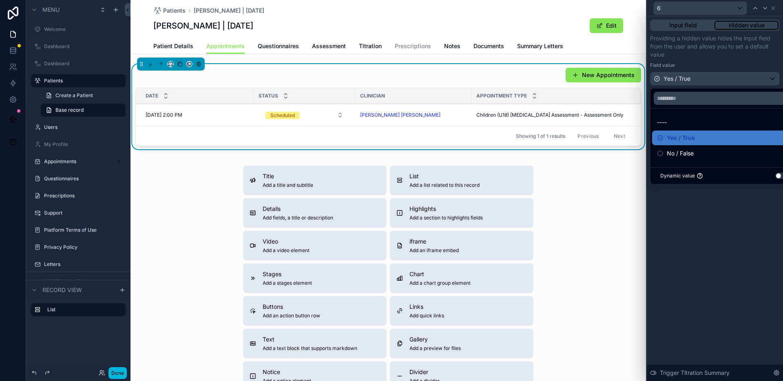
click at [117, 377] on button "Done" at bounding box center [117, 373] width 18 height 12
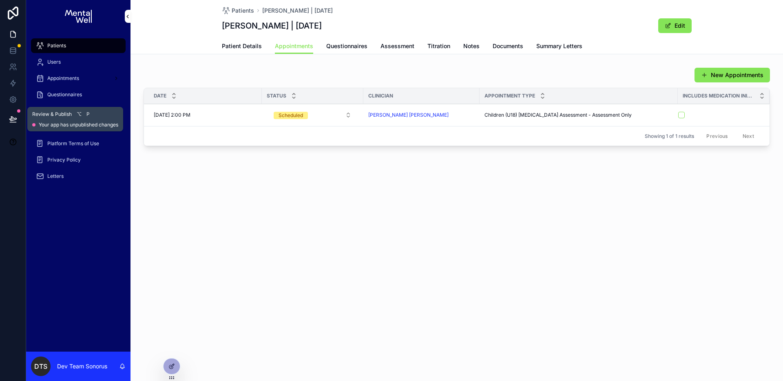
click at [17, 118] on button at bounding box center [13, 119] width 18 height 23
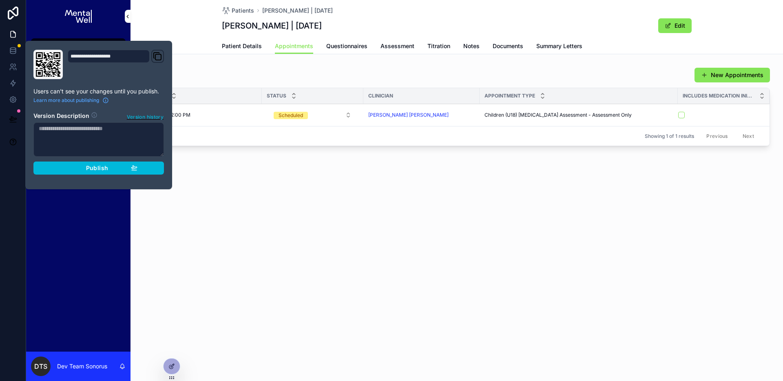
click at [109, 170] on div "Publish" at bounding box center [98, 167] width 77 height 7
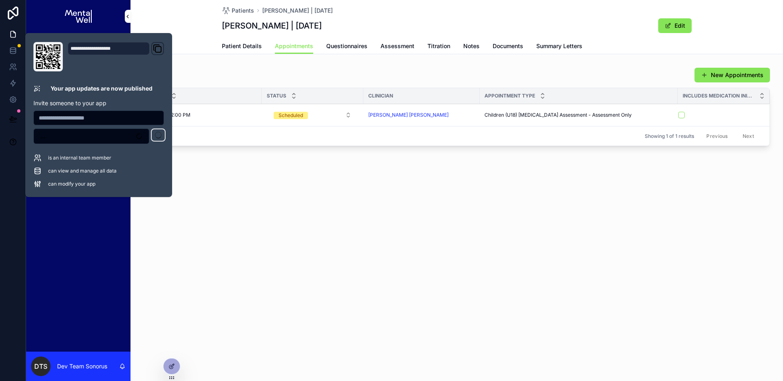
click at [464, 221] on div "Patients Michael Cheatham | 24/05/2008 Michael Cheatham | 24/05/2008 Edit Appoi…" at bounding box center [457, 190] width 653 height 381
